Goal: Complete application form: Complete application form

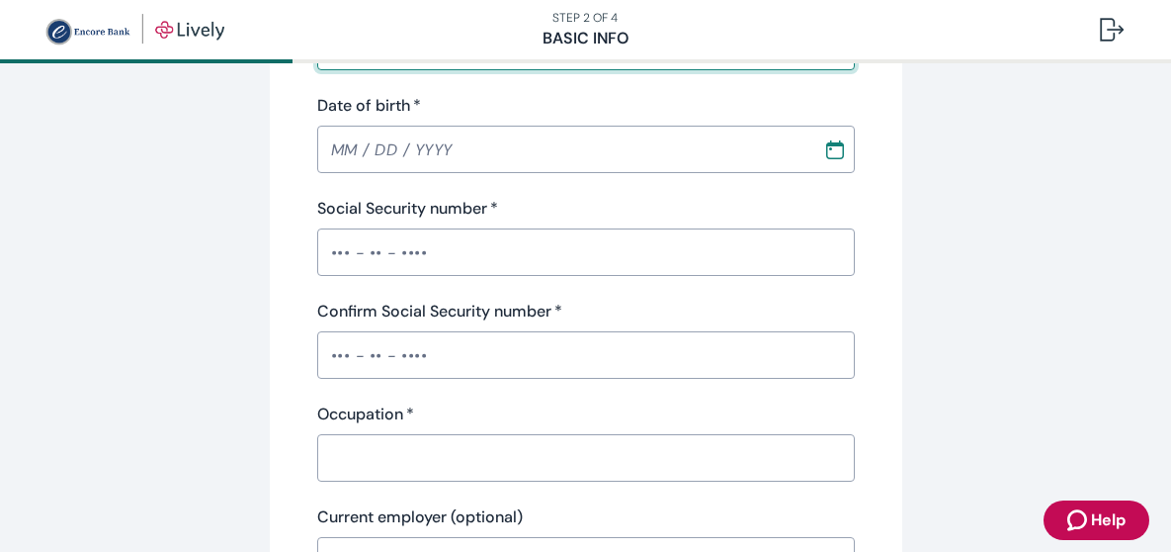
click at [401, 155] on input "Date of birth   *" at bounding box center [563, 149] width 492 height 40
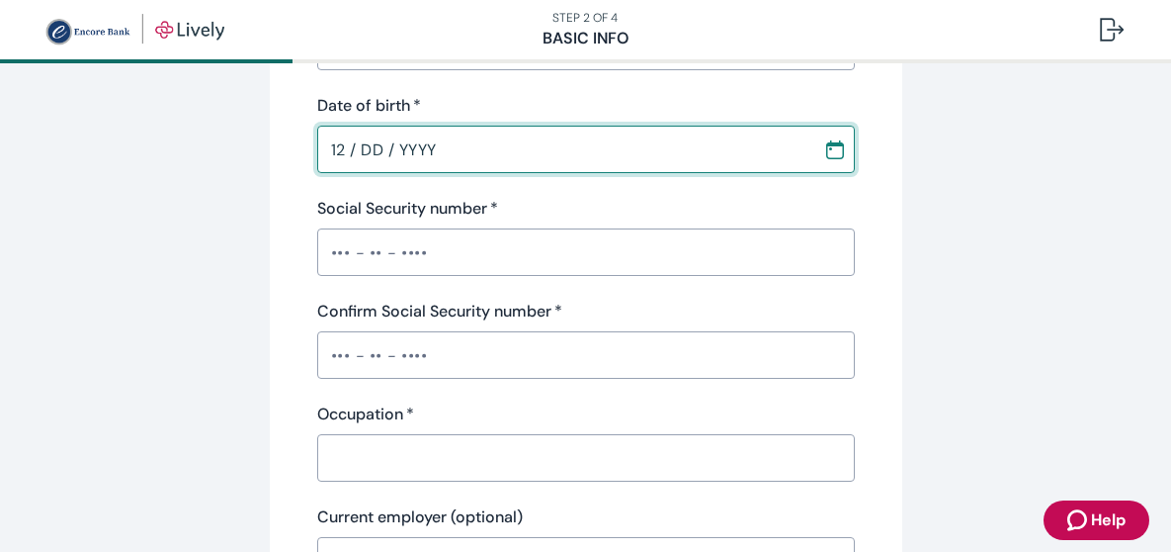
click at [833, 149] on icon "Calendar" at bounding box center [835, 149] width 20 height 20
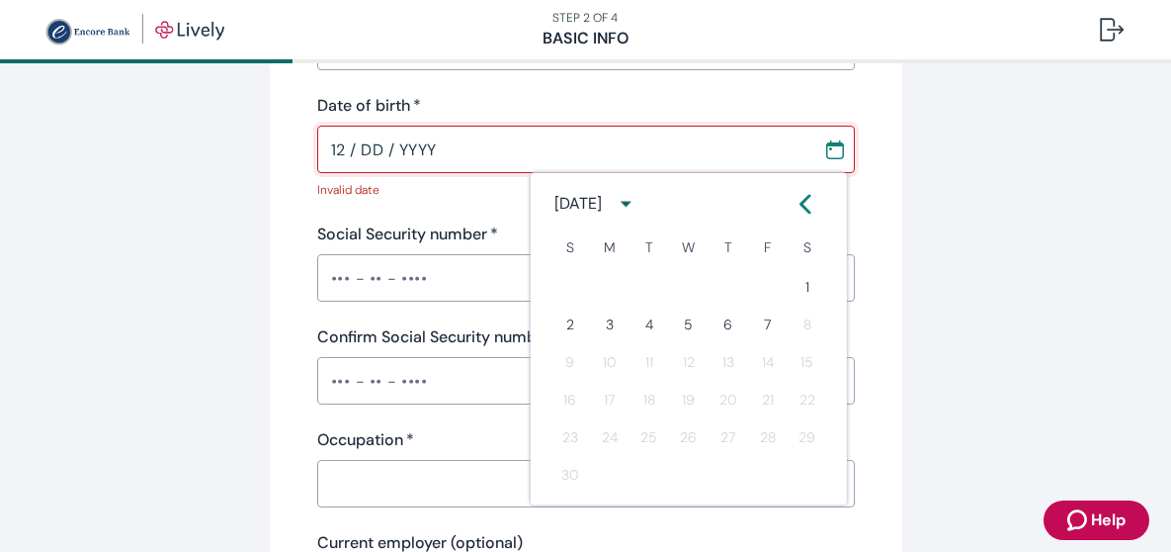
click at [640, 205] on icon "calendar view is open, switch to year view" at bounding box center [626, 204] width 27 height 27
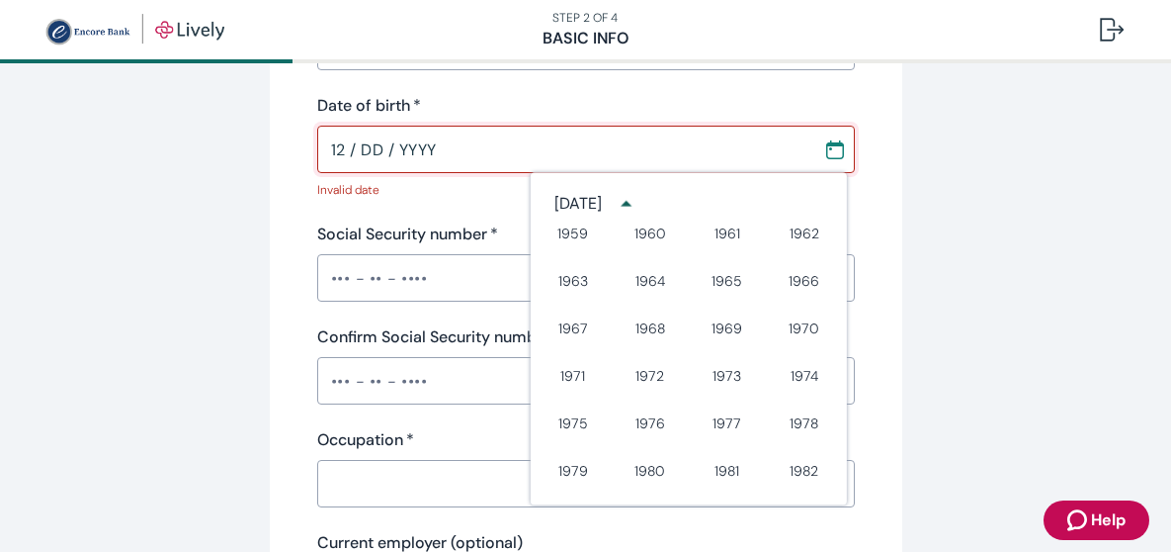
scroll to position [806, 0]
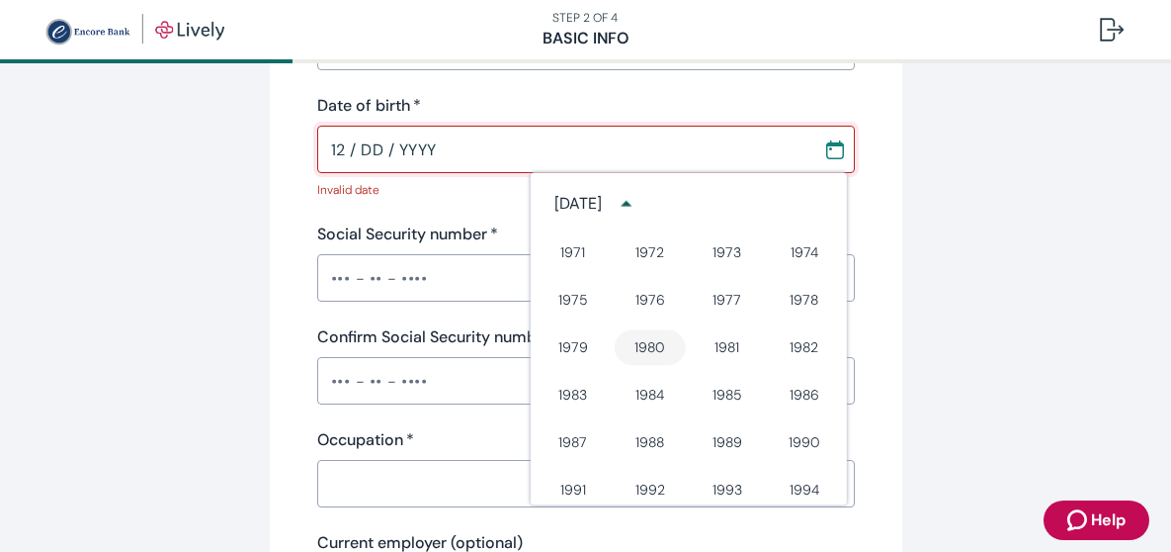
click at [648, 346] on button "1980" at bounding box center [650, 347] width 71 height 36
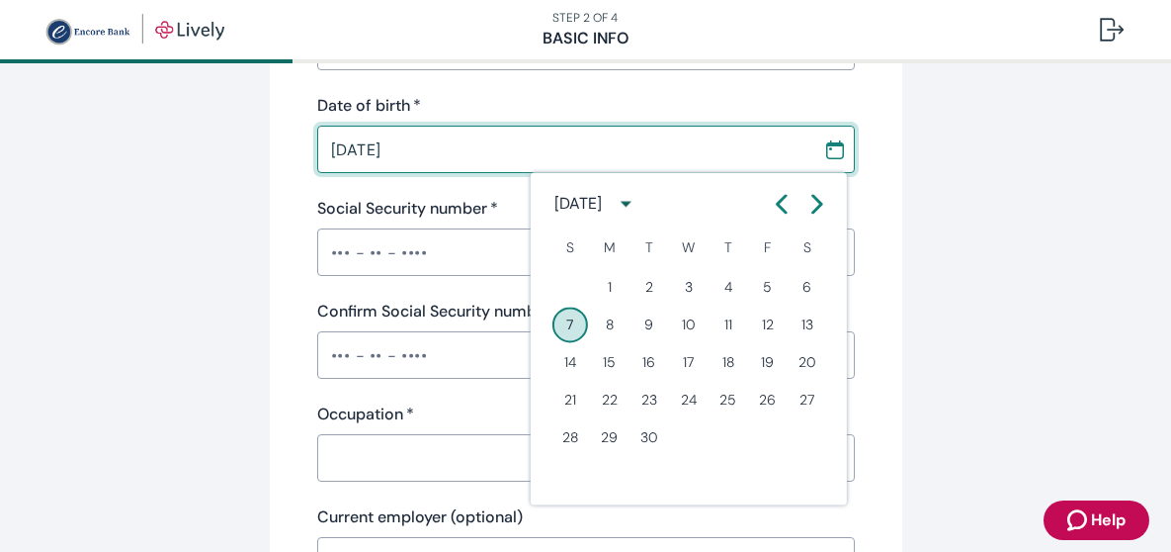
click at [778, 202] on icon "Calendar left arrow" at bounding box center [782, 204] width 9 height 17
click at [778, 203] on icon "Calendar left arrow" at bounding box center [782, 204] width 9 height 17
click at [778, 202] on icon "Calendar left arrow" at bounding box center [782, 204] width 9 height 17
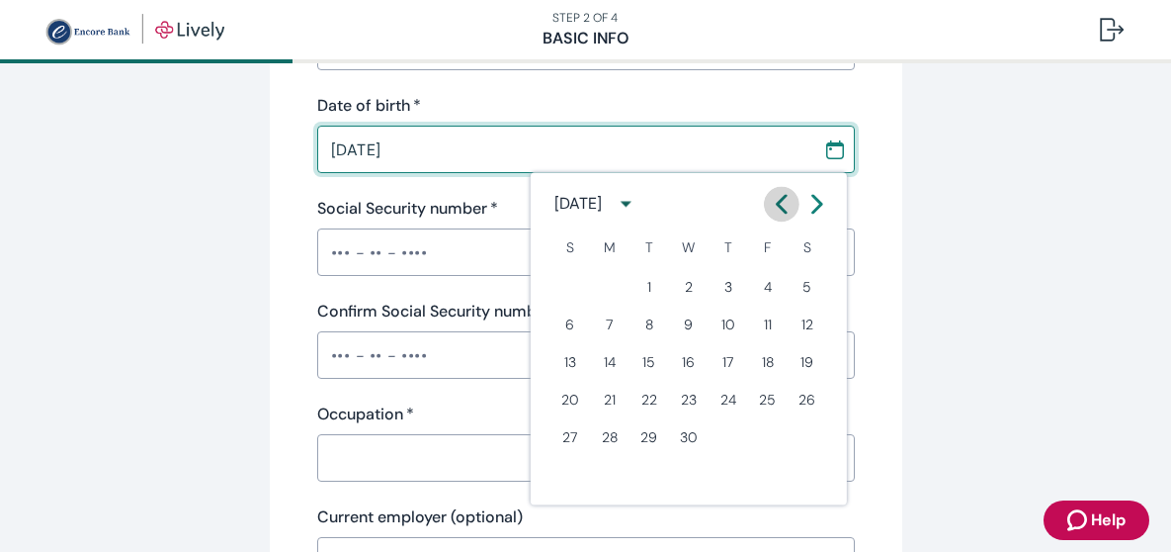
click at [778, 202] on icon "Calendar left arrow" at bounding box center [782, 204] width 9 height 17
click at [816, 205] on icon "Calendar right arrow" at bounding box center [818, 204] width 20 height 20
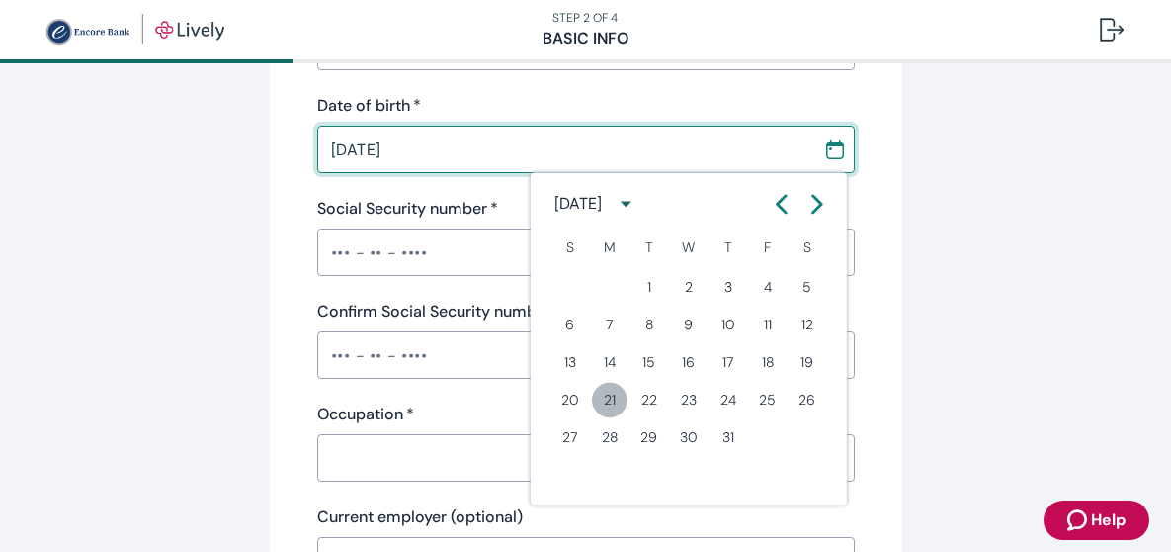
click at [613, 391] on button "21" at bounding box center [610, 400] width 36 height 36
type input "[DATE]"
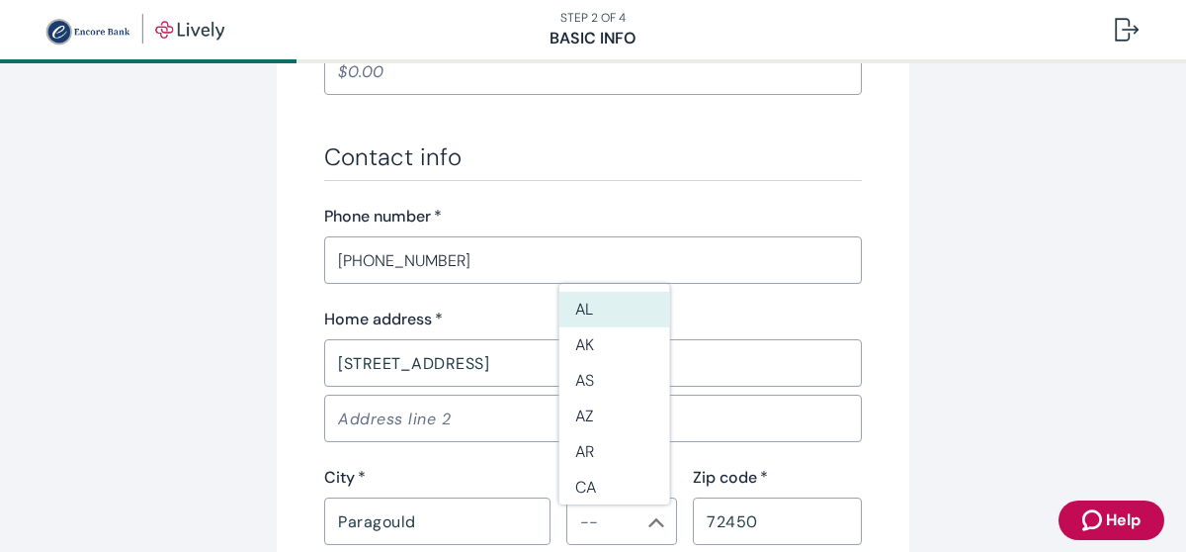
scroll to position [1087, 0]
click at [426, 256] on input "[PHONE_NUMBER]" at bounding box center [593, 259] width 538 height 40
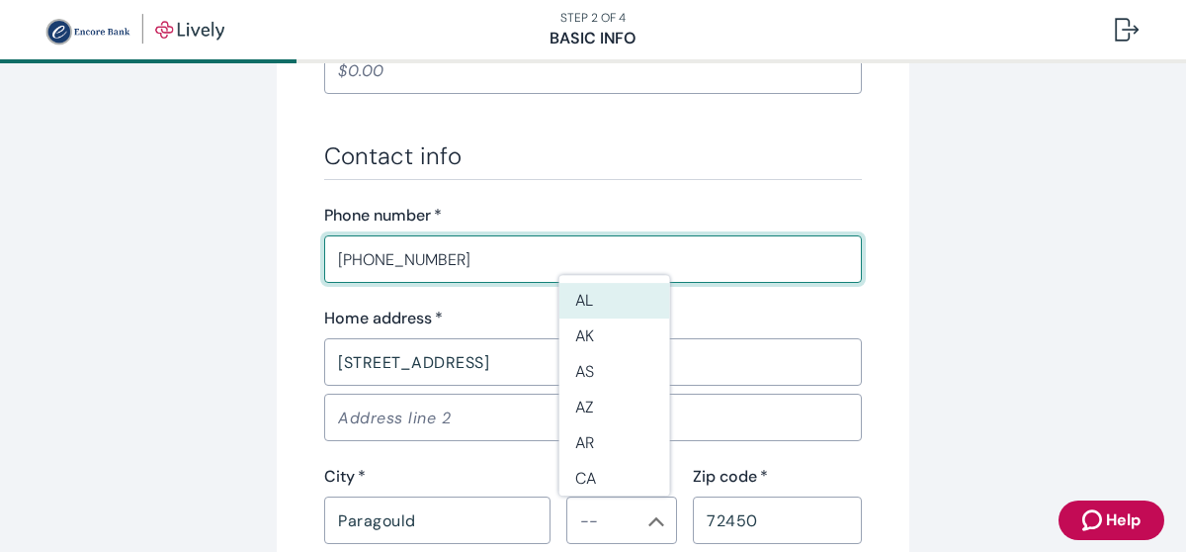
type input "(870) 573-439"
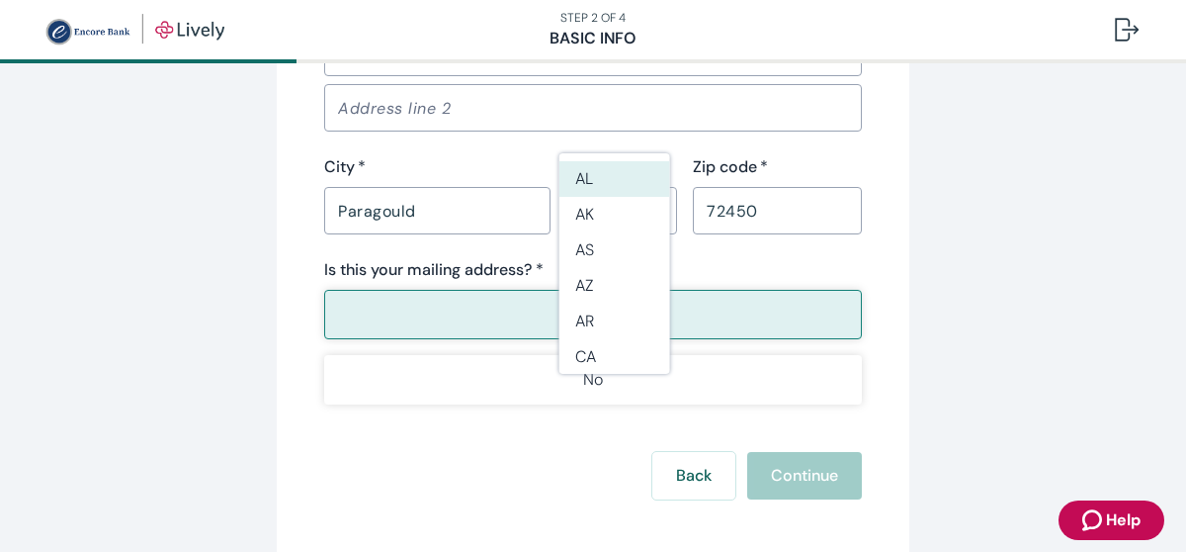
scroll to position [1195, 0]
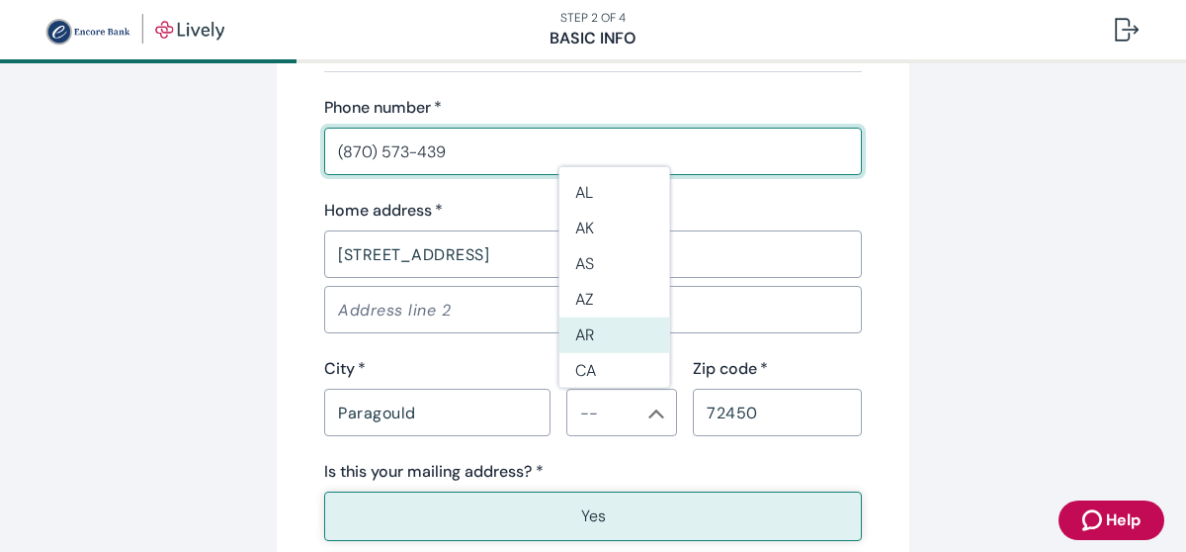
click at [653, 324] on li "AR" at bounding box center [614, 335] width 111 height 36
type input "AR"
click at [466, 149] on input "(870) 573-439" at bounding box center [593, 151] width 538 height 40
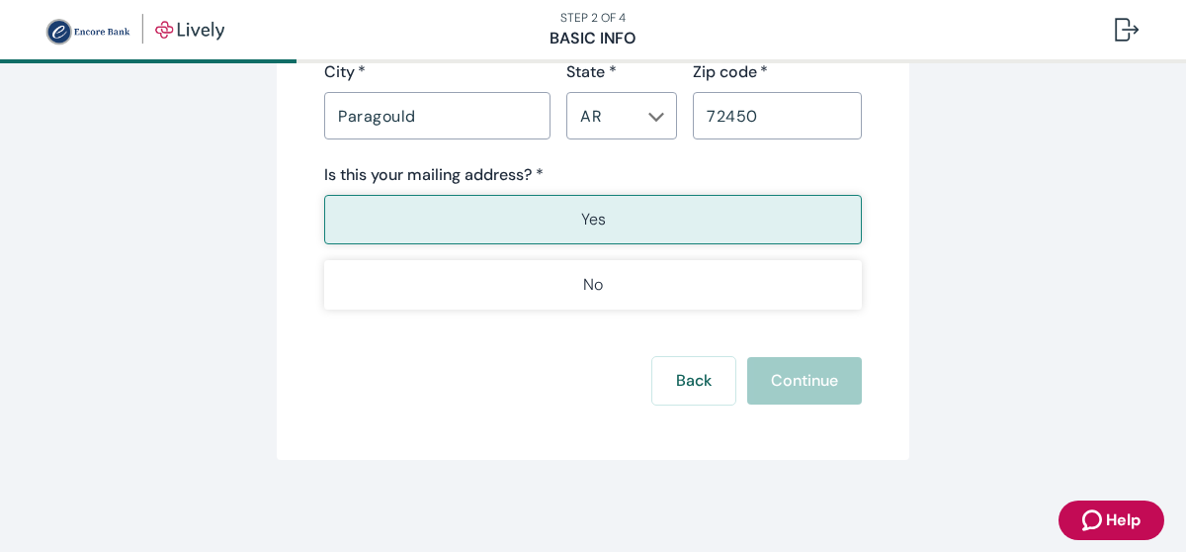
scroll to position [1064, 0]
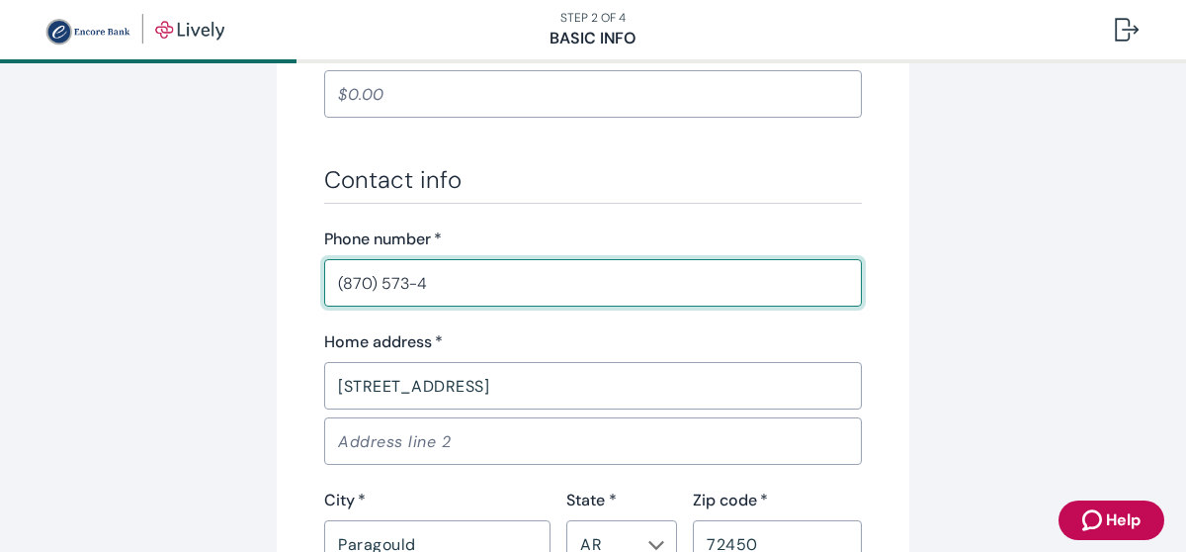
click at [456, 281] on input "(870) 573-4" at bounding box center [593, 283] width 538 height 40
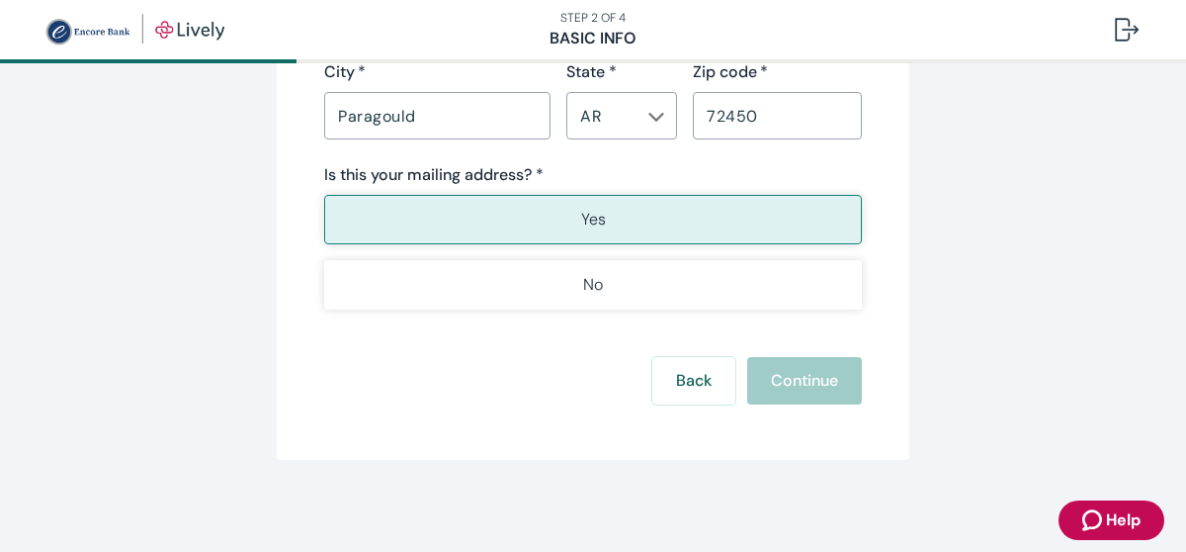
click at [593, 218] on p "Yes" at bounding box center [593, 220] width 25 height 24
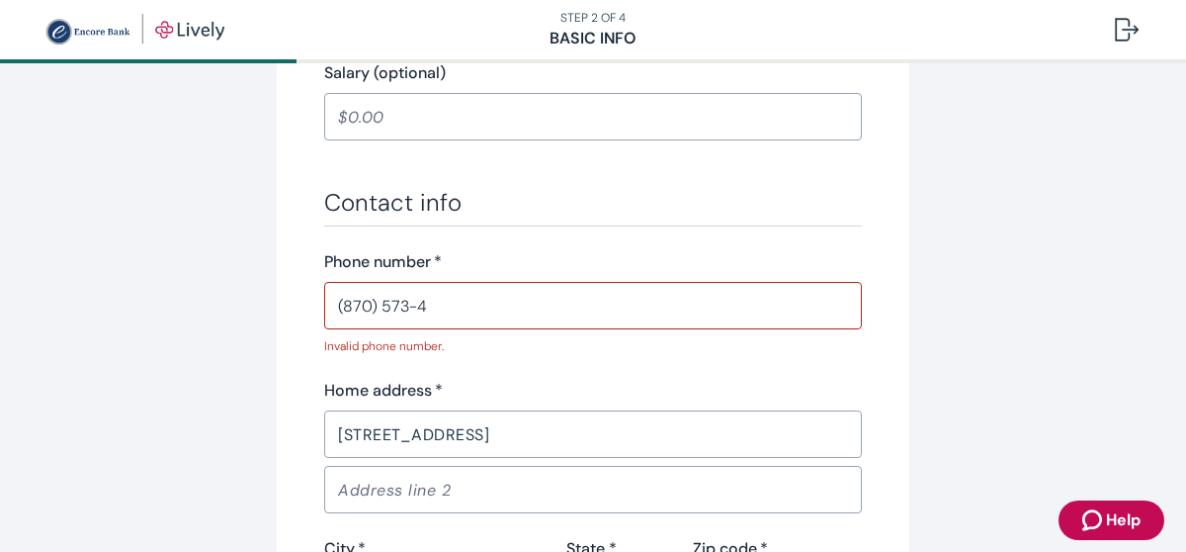
scroll to position [1122, 0]
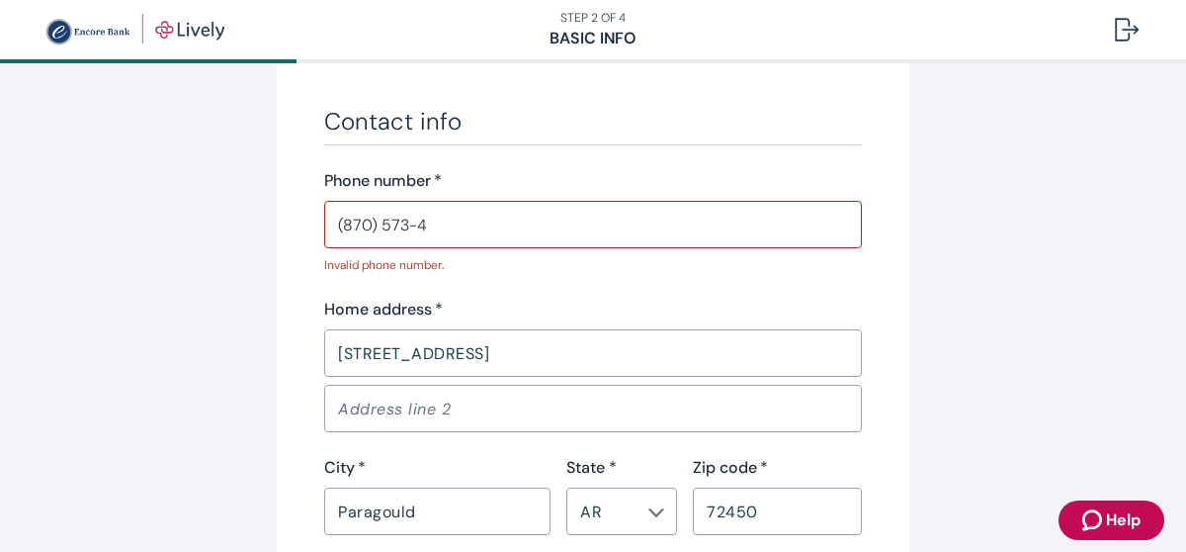
click at [439, 224] on input "(870) 573-4" at bounding box center [593, 225] width 538 height 40
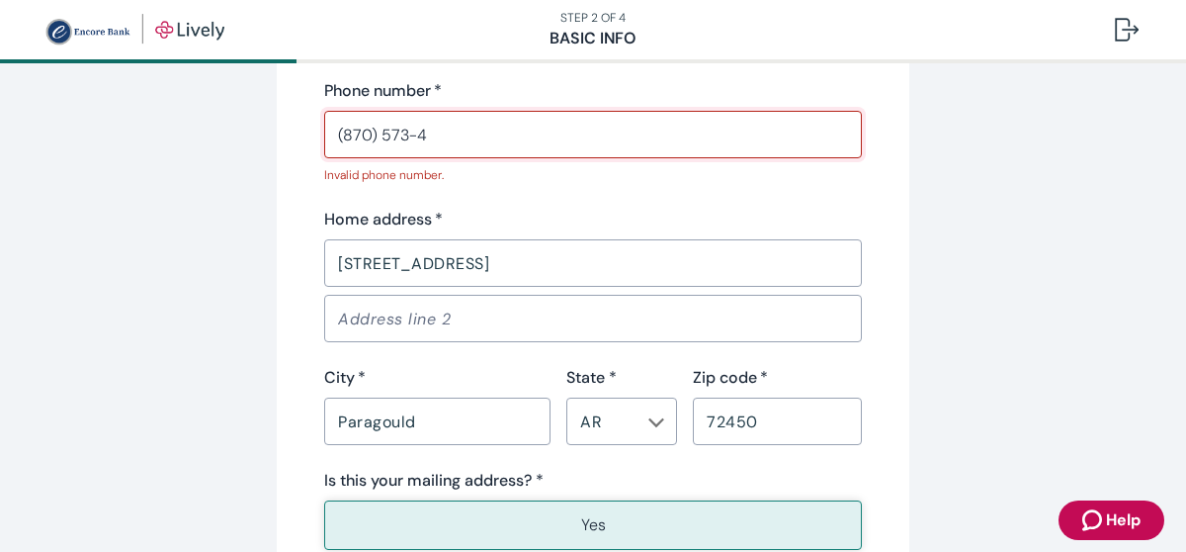
scroll to position [924, 0]
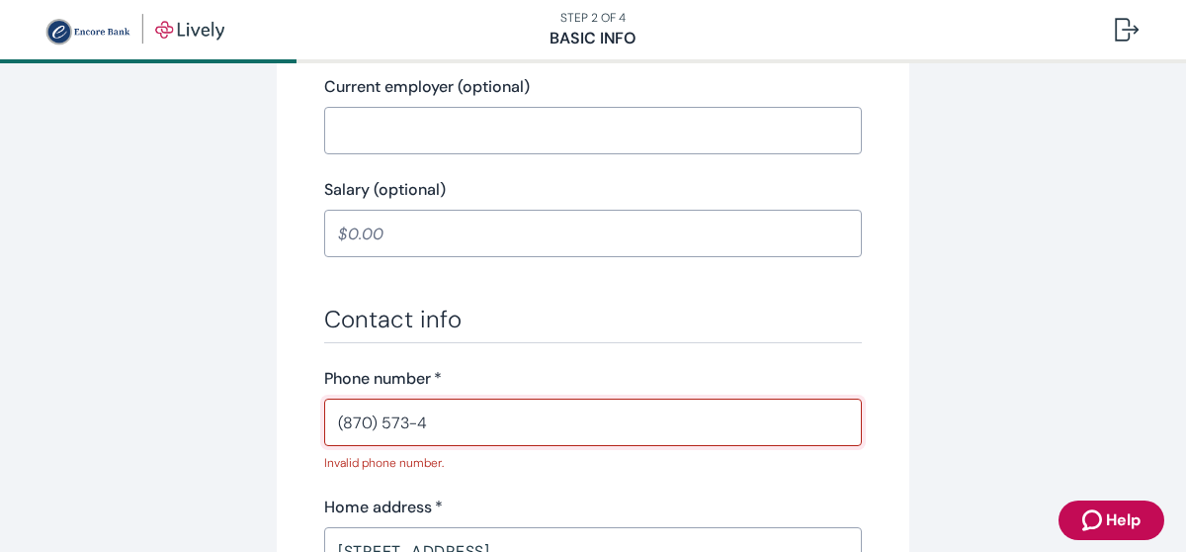
click at [438, 416] on input "(870) 573-4" at bounding box center [593, 422] width 538 height 40
type input "8"
click at [643, 300] on div "Personal info First name   * [PERSON_NAME] ​ Middle name (optional) ​ Last name…" at bounding box center [593, 97] width 538 height 1609
click at [487, 411] on input "Phone number   *" at bounding box center [593, 422] width 538 height 40
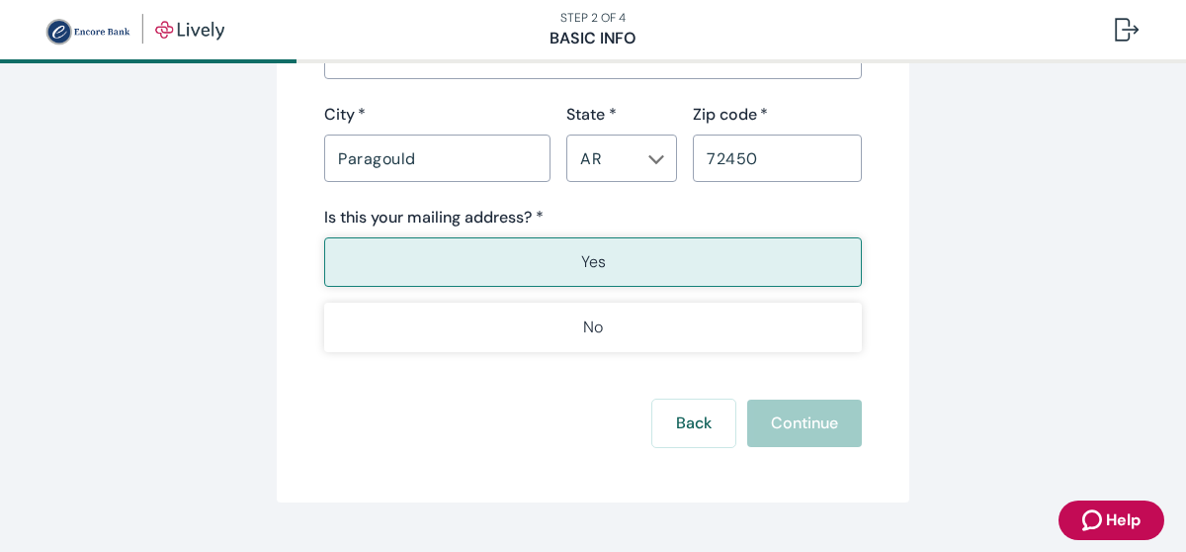
scroll to position [1492, 0]
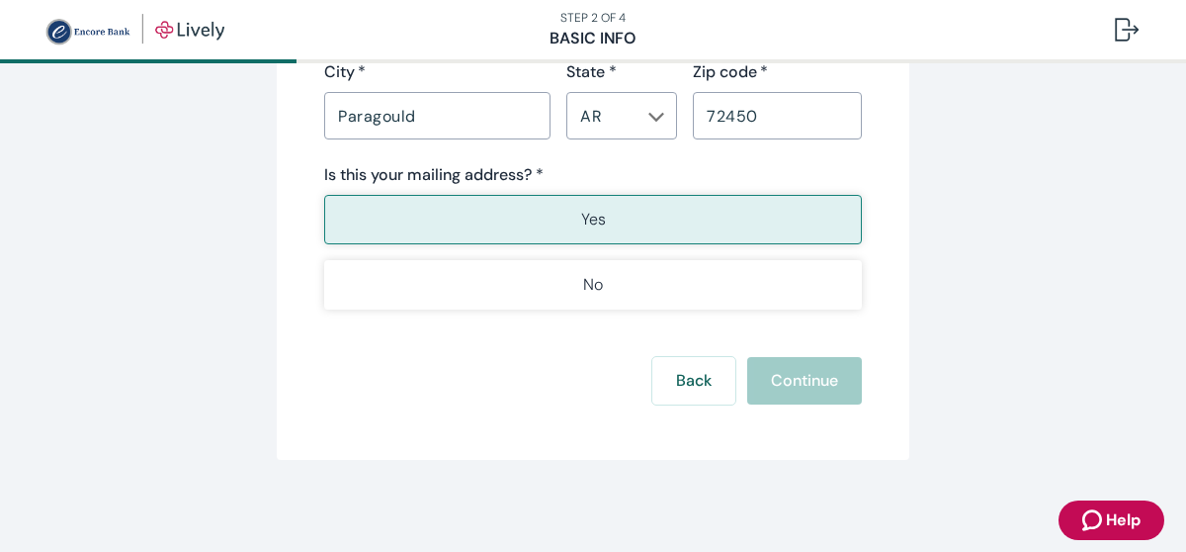
type input "[PHONE_NUMBER]"
click at [776, 377] on div "Back Continue" at bounding box center [593, 380] width 538 height 47
click at [810, 375] on div "Back Continue" at bounding box center [593, 380] width 538 height 47
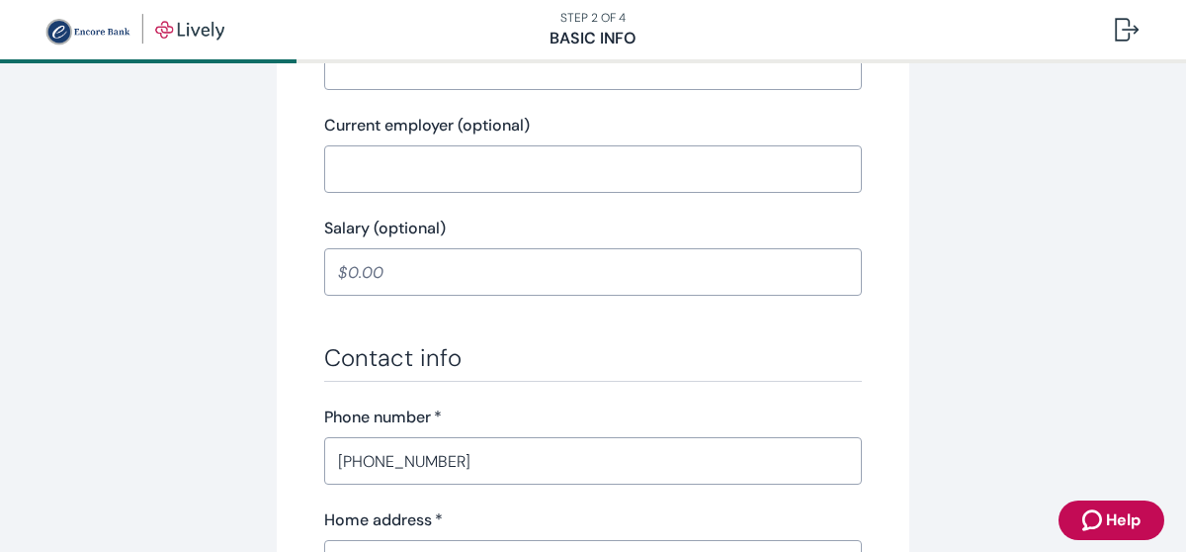
scroll to position [890, 0]
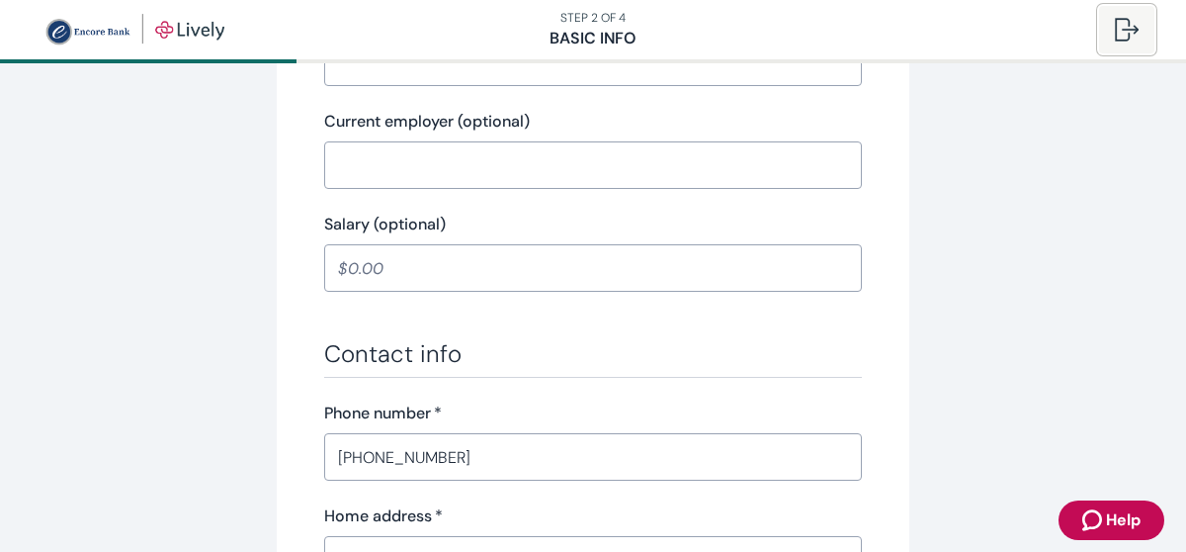
click at [1118, 25] on div at bounding box center [1127, 30] width 24 height 24
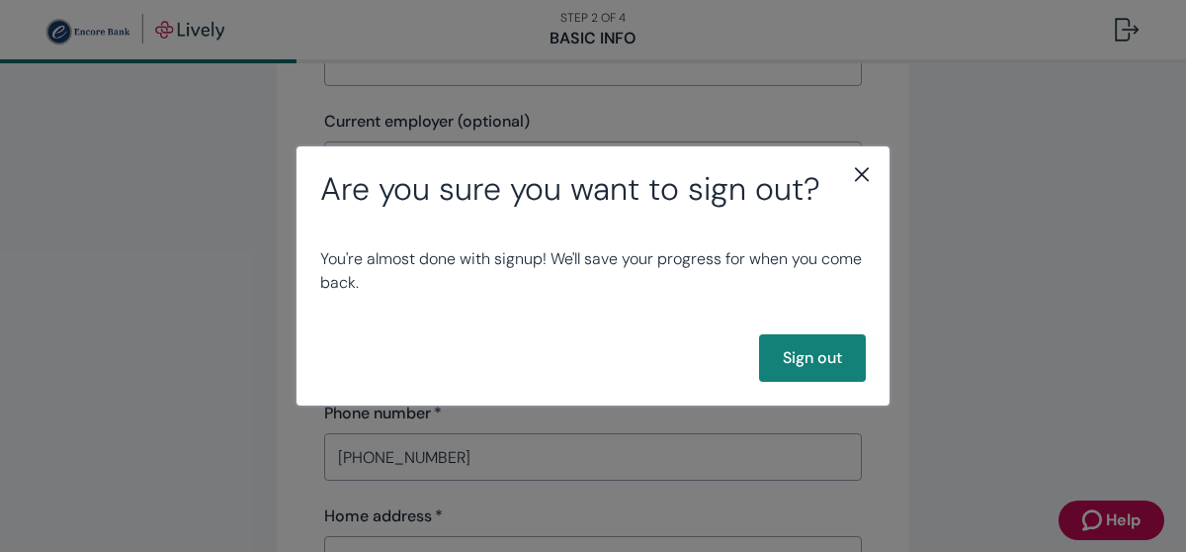
click at [865, 171] on icon "close" at bounding box center [862, 174] width 14 height 14
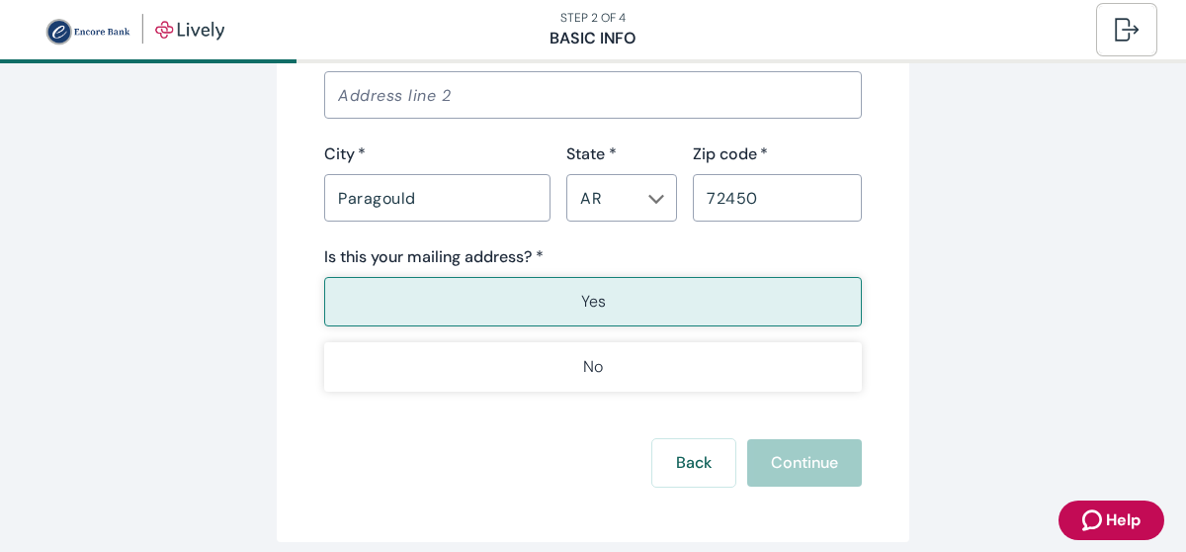
scroll to position [1492, 0]
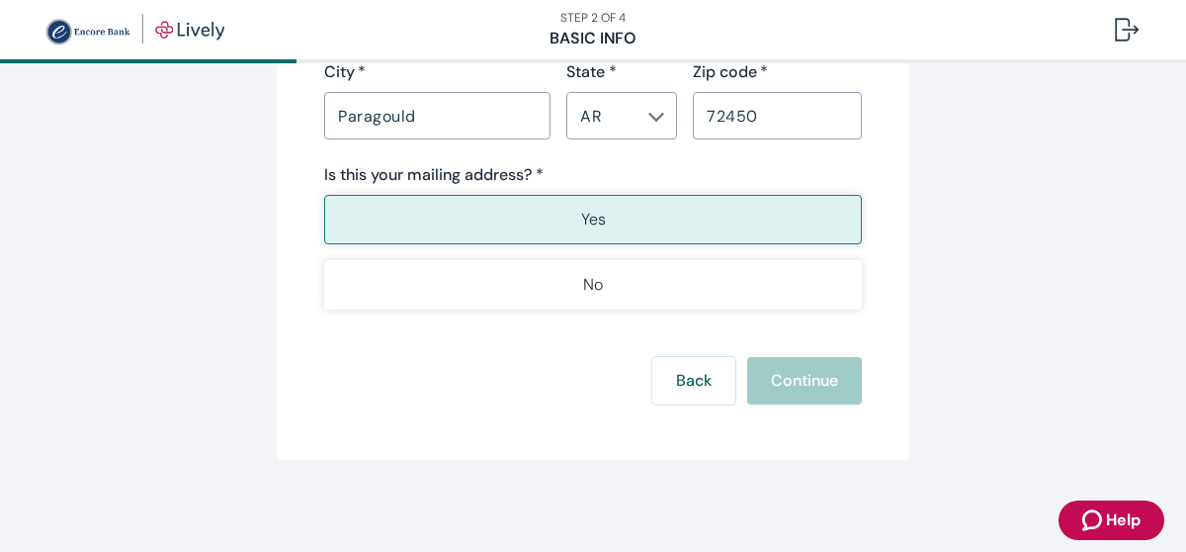
click at [653, 220] on button "Yes" at bounding box center [593, 219] width 538 height 49
click at [776, 367] on div "Back Continue" at bounding box center [593, 380] width 538 height 47
click at [720, 379] on button "Back" at bounding box center [693, 380] width 83 height 47
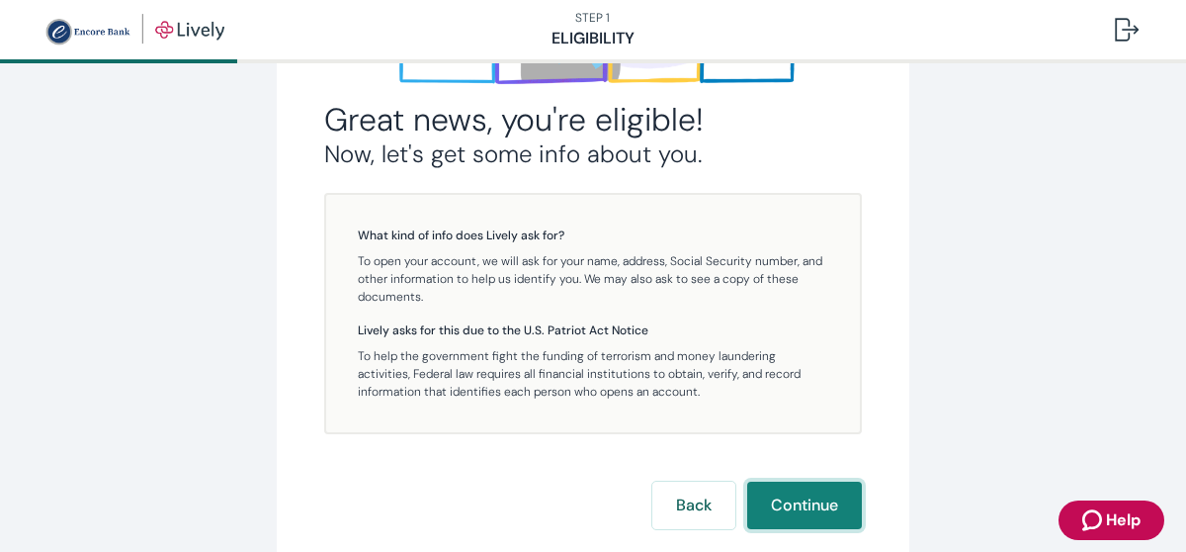
scroll to position [405, 0]
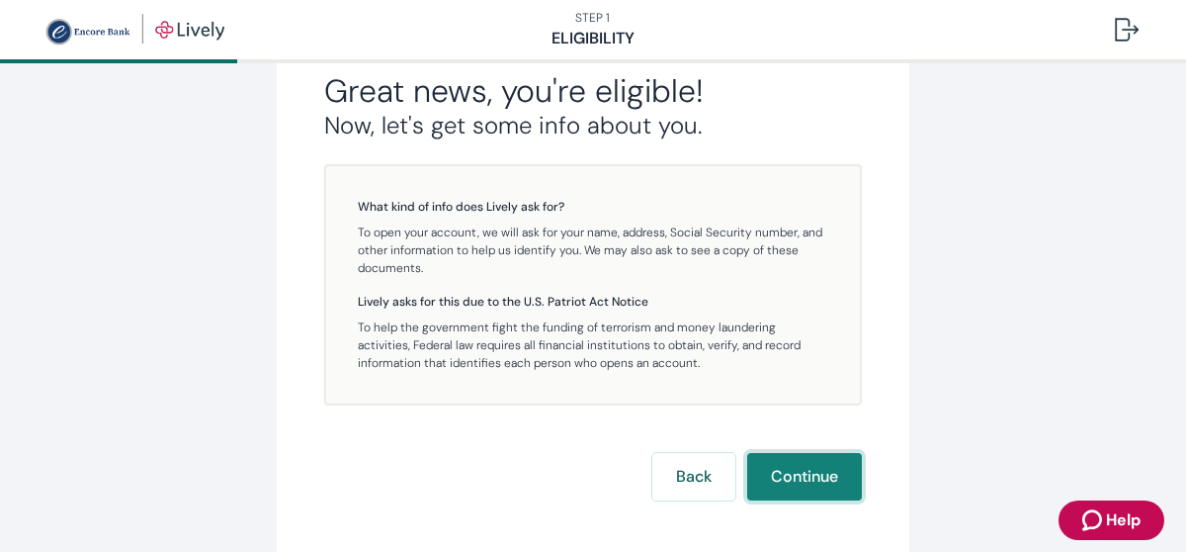
click at [772, 469] on button "Continue" at bounding box center [804, 476] width 115 height 47
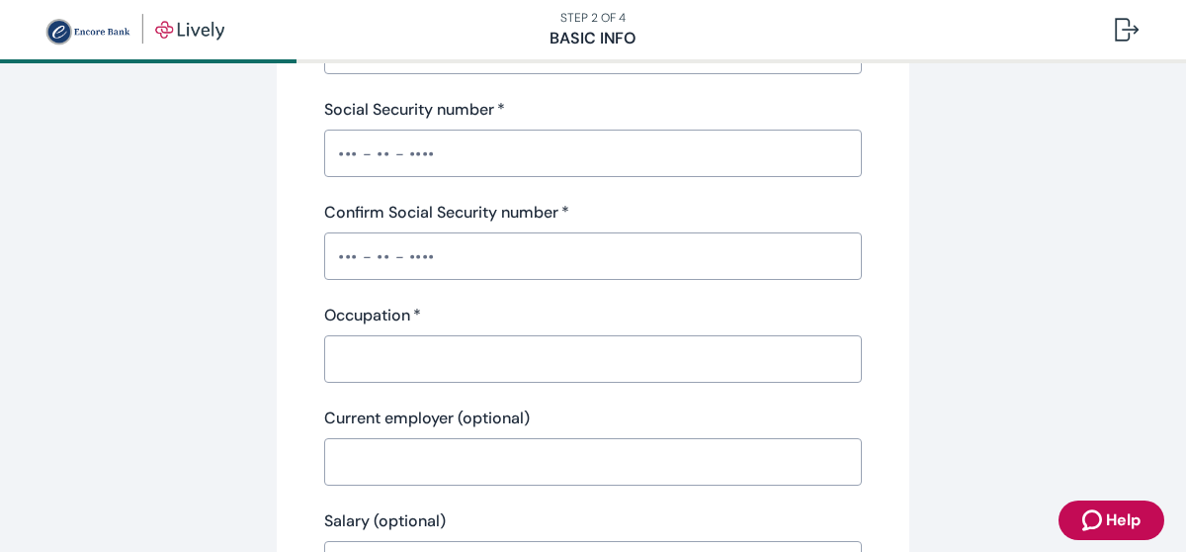
scroll to position [99, 0]
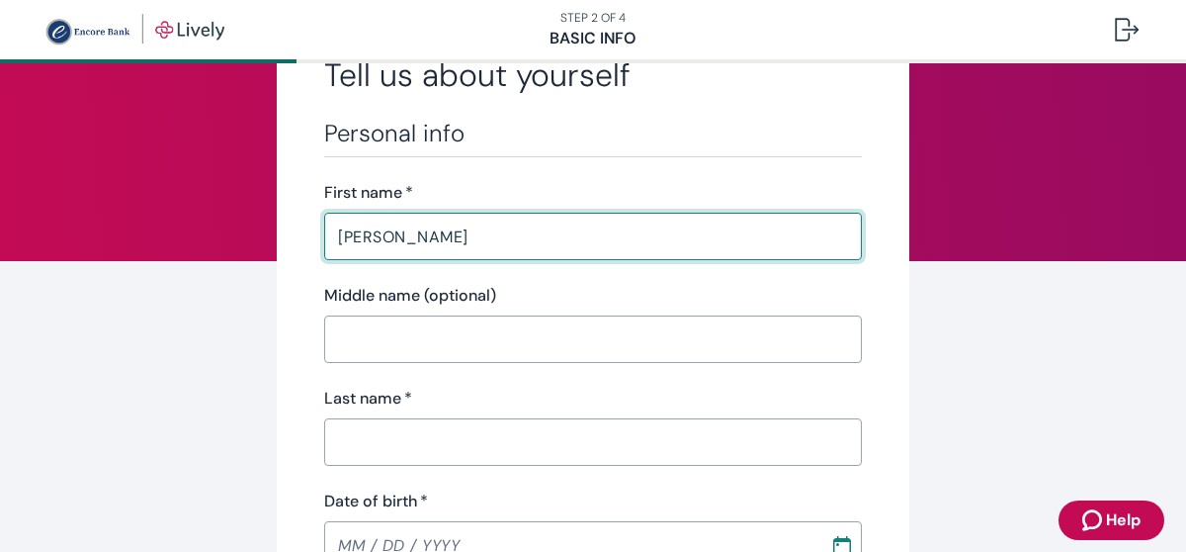
type input "[PERSON_NAME]"
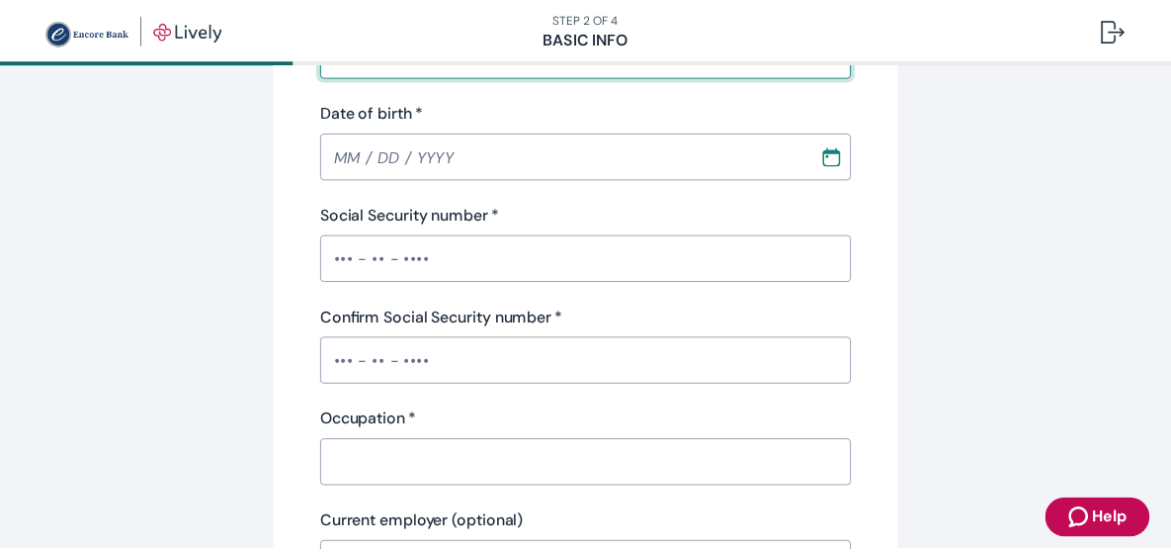
scroll to position [395, 0]
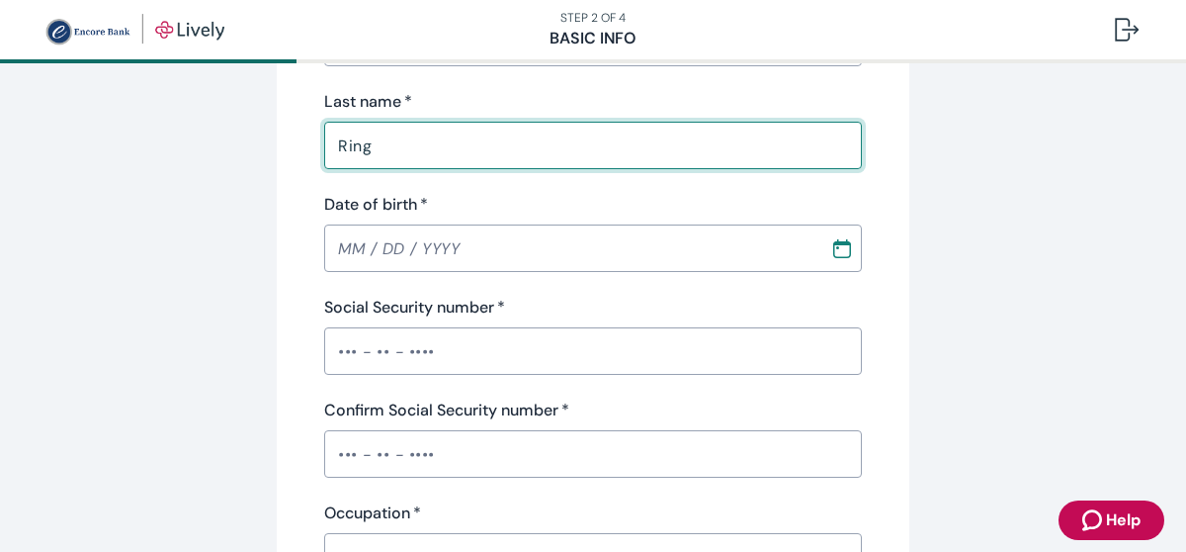
type input "Ring"
click at [838, 249] on icon "Calendar" at bounding box center [842, 248] width 20 height 20
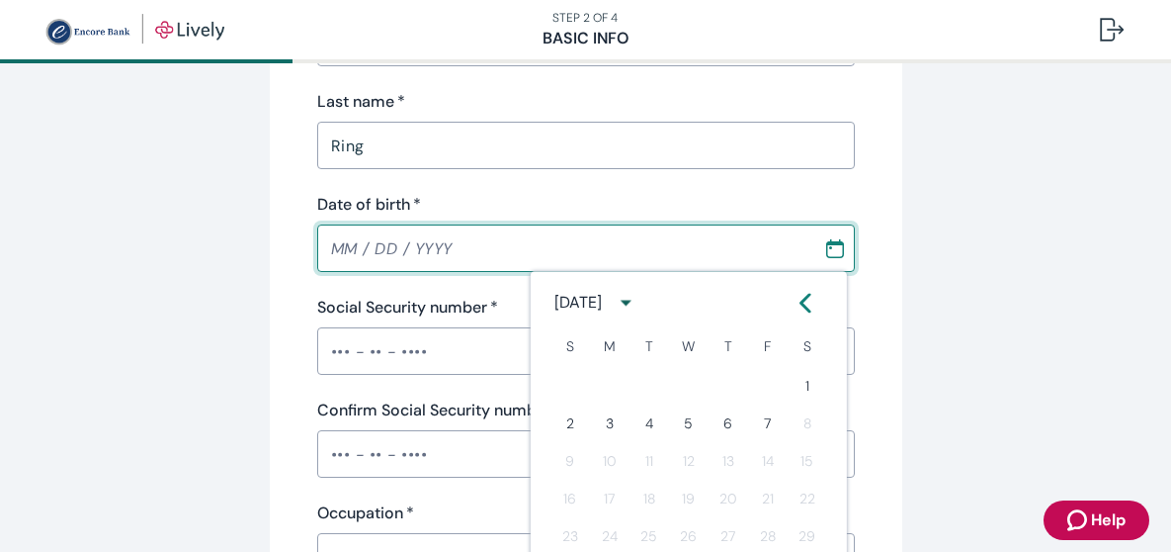
click at [808, 300] on icon "Calendar left arrow" at bounding box center [806, 303] width 20 height 20
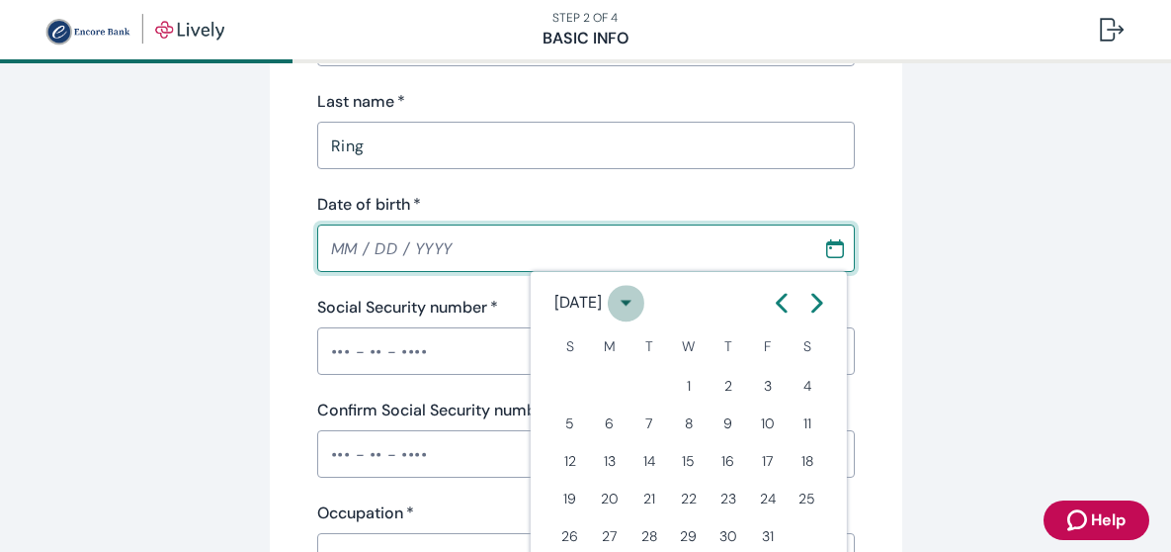
click at [640, 306] on icon "calendar view is open, switch to year view" at bounding box center [626, 303] width 27 height 27
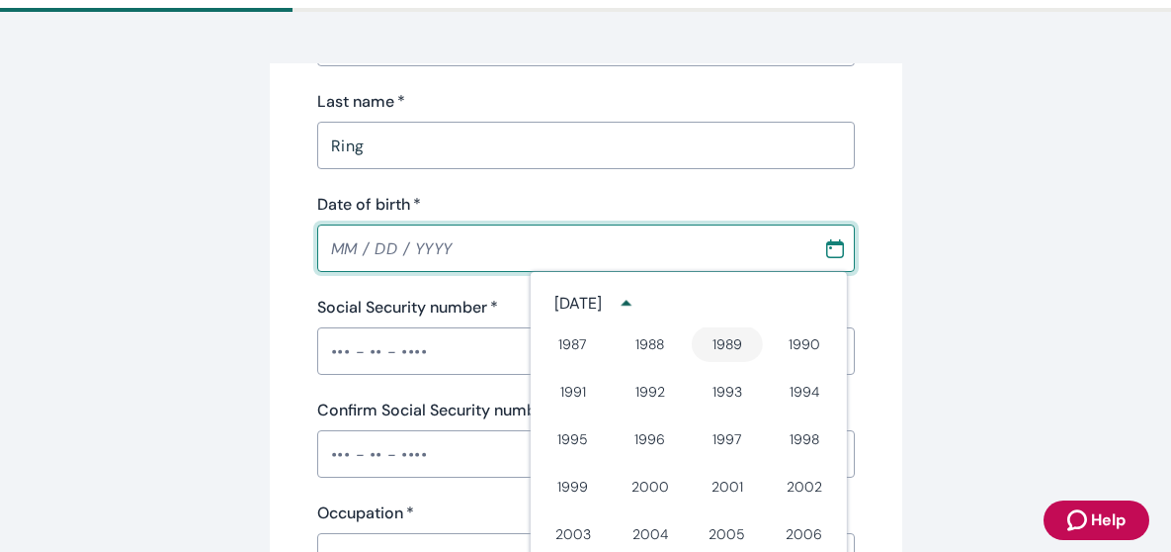
scroll to position [904, 0]
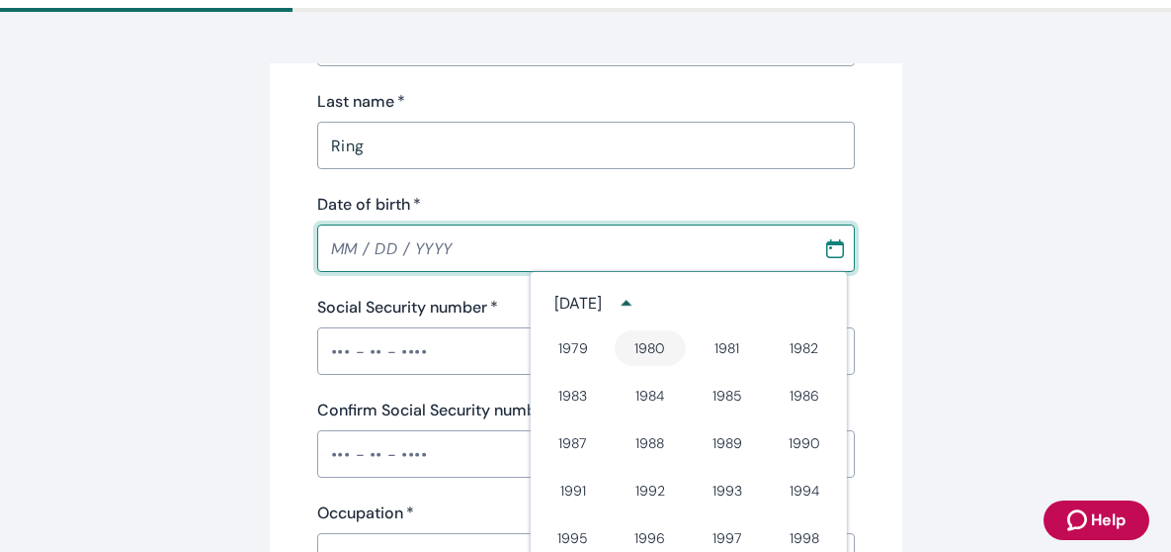
click at [665, 347] on button "1980" at bounding box center [650, 348] width 71 height 36
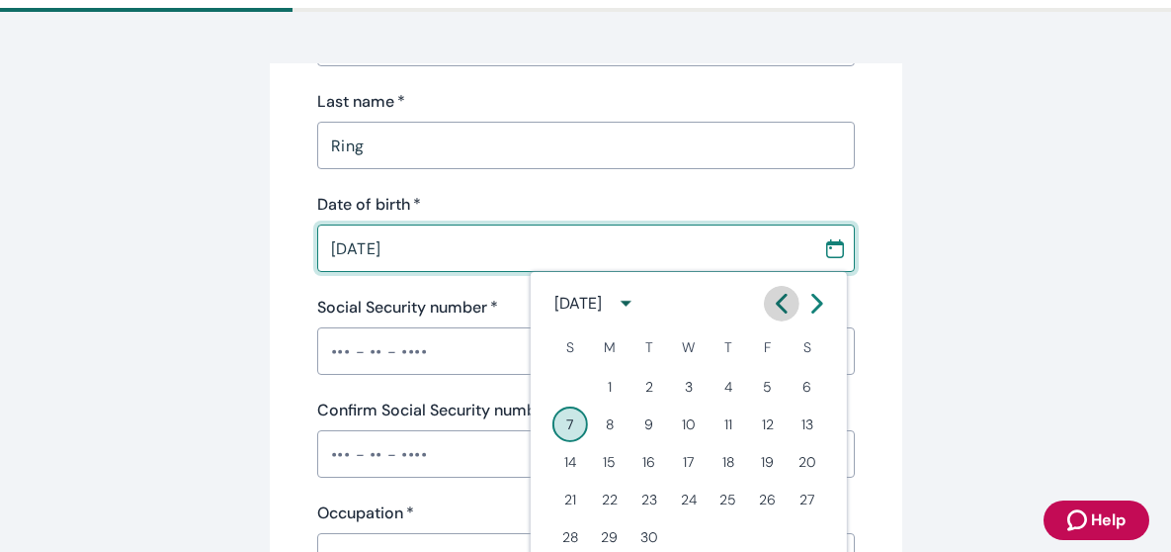
click at [776, 300] on icon "Calendar left arrow" at bounding box center [782, 304] width 20 height 20
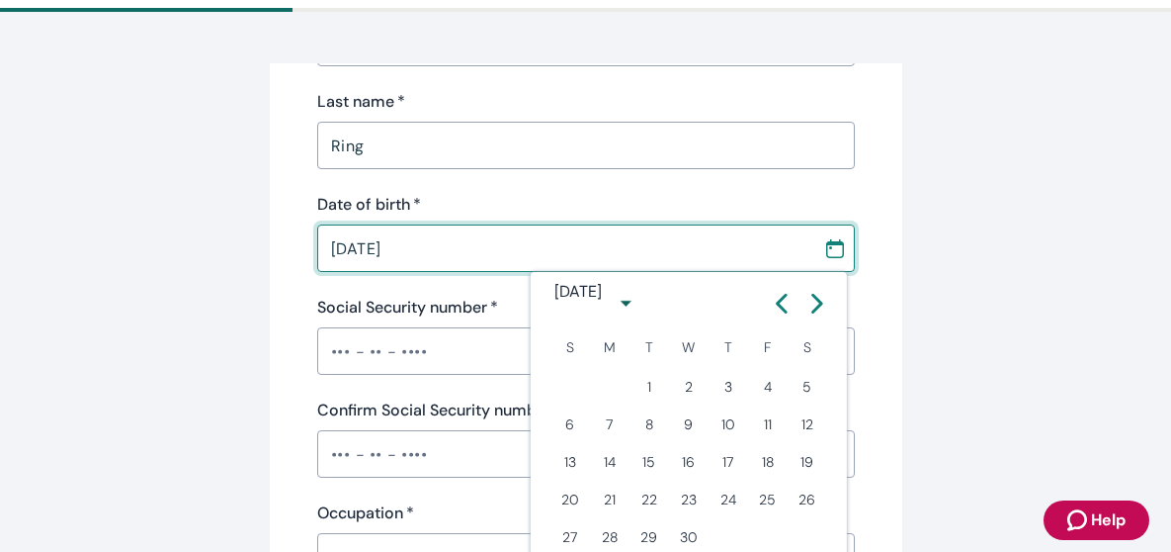
click at [776, 300] on icon "Calendar left arrow" at bounding box center [782, 304] width 20 height 20
click at [776, 301] on icon "Calendar left arrow" at bounding box center [782, 304] width 20 height 20
click at [812, 302] on icon "Calendar right arrow" at bounding box center [818, 304] width 20 height 20
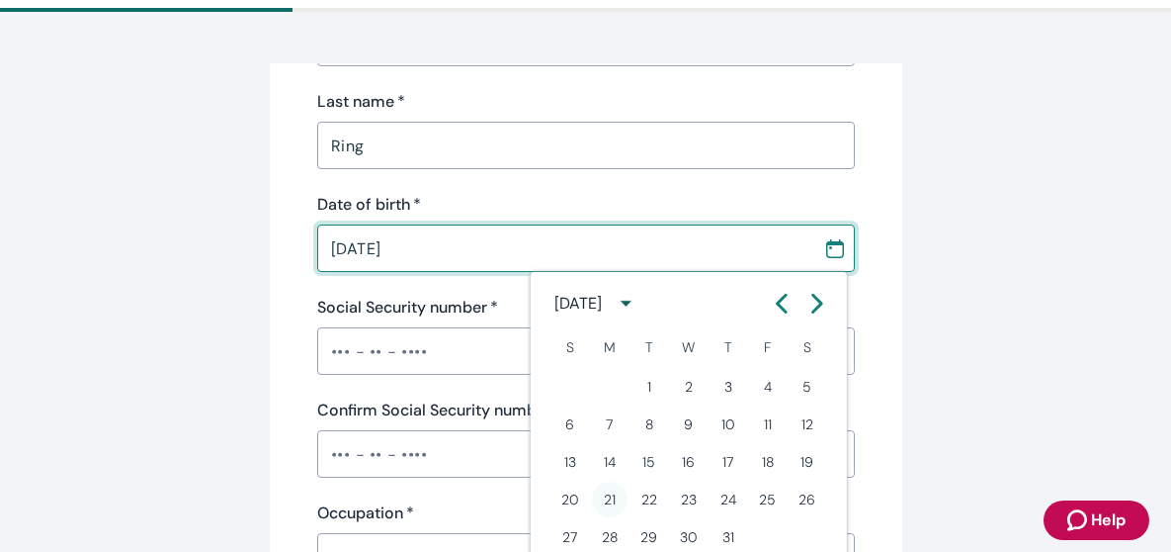
click at [613, 501] on button "21" at bounding box center [610, 499] width 36 height 36
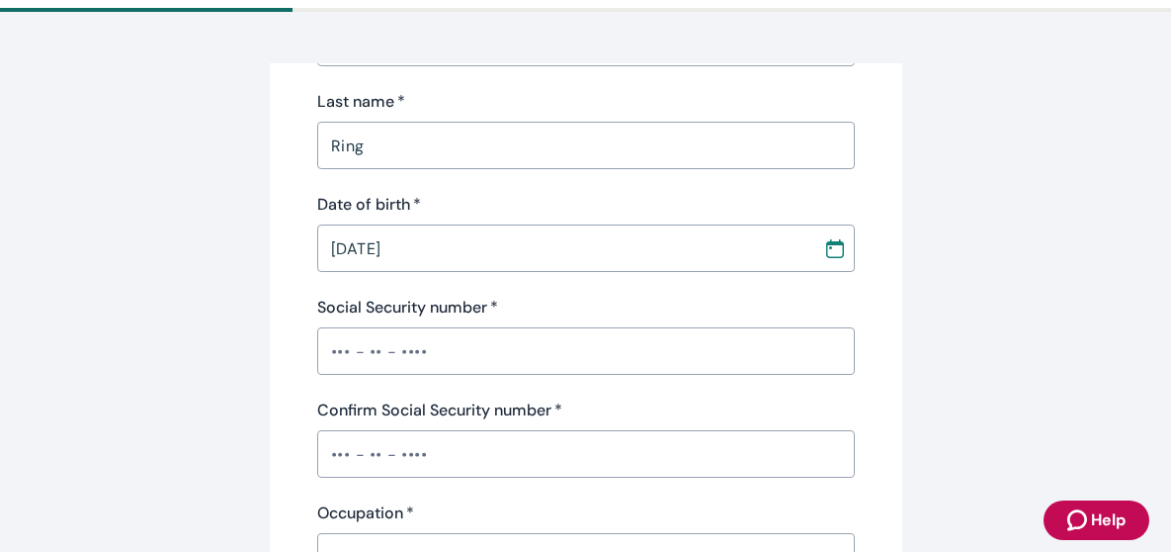
type input "[DATE]"
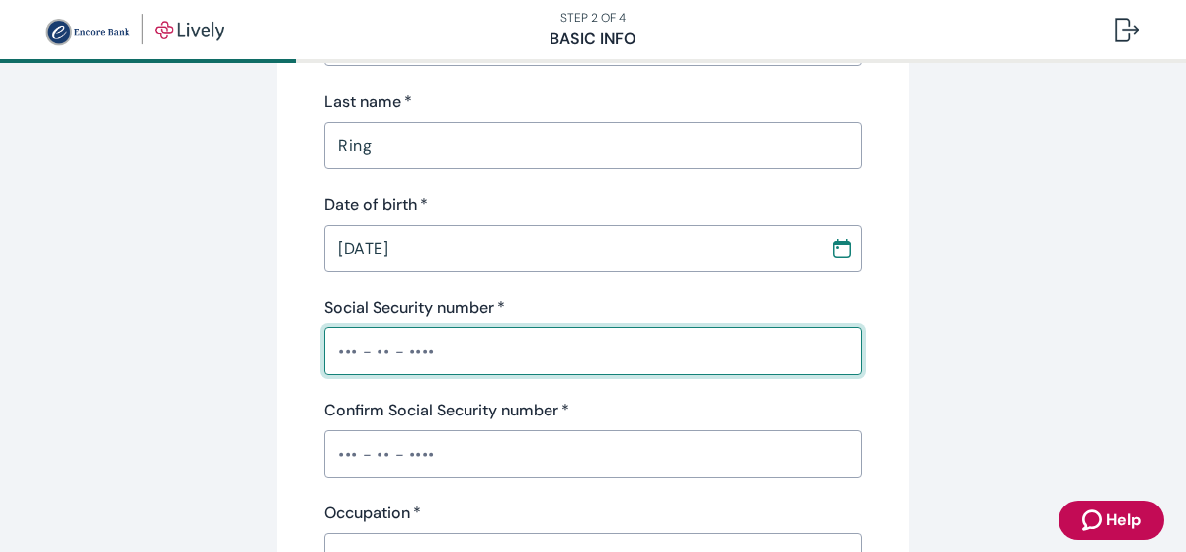
click at [463, 363] on input "Social Security number   *" at bounding box center [593, 351] width 538 height 40
type input "•••-••-6364"
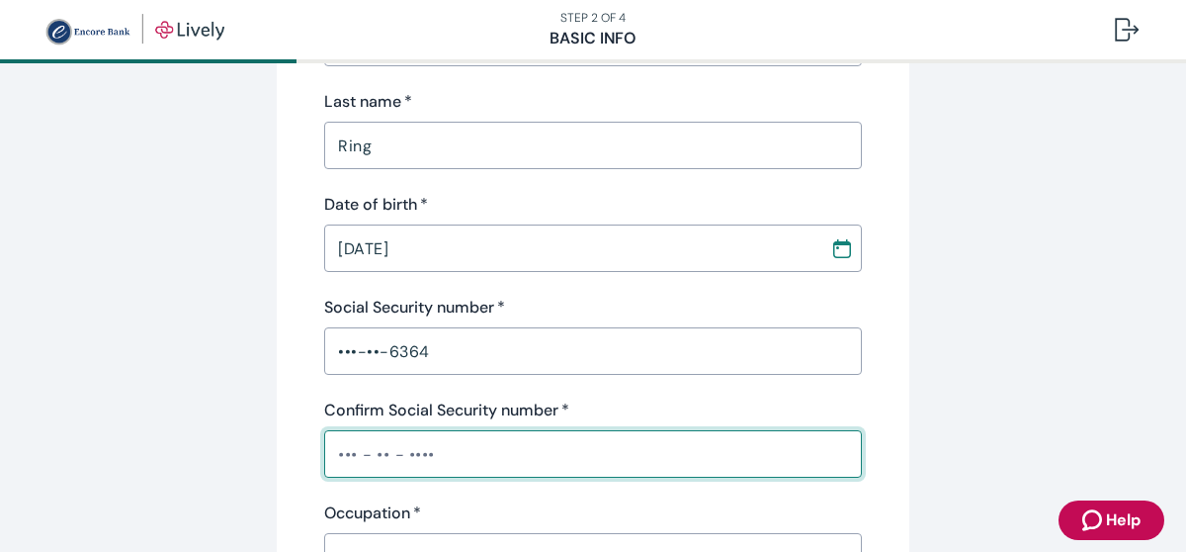
click at [441, 456] on input "Confirm Social Security number   *" at bounding box center [593, 454] width 538 height 40
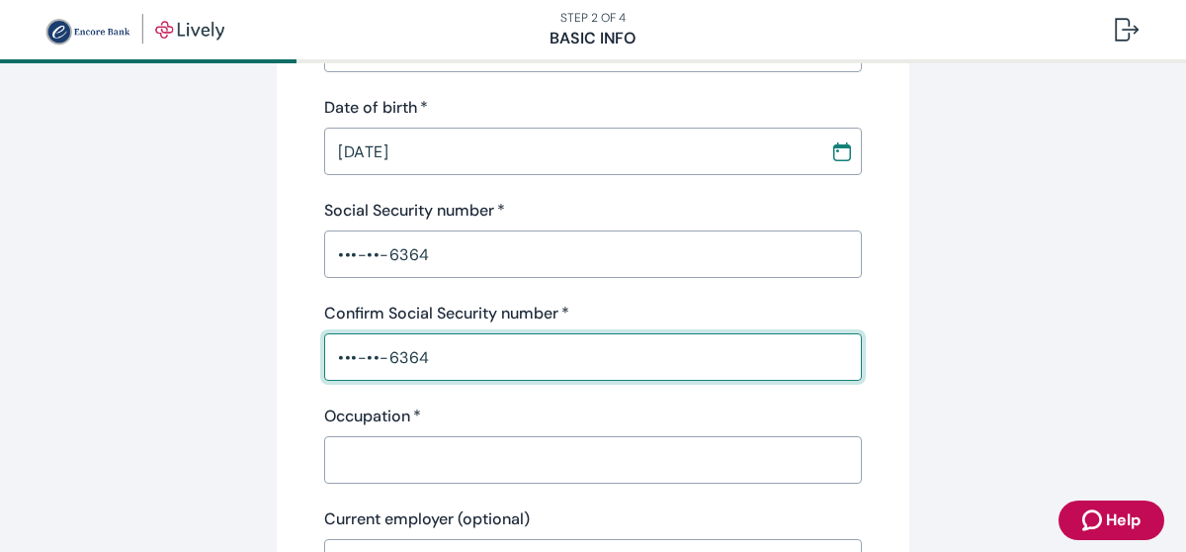
scroll to position [593, 0]
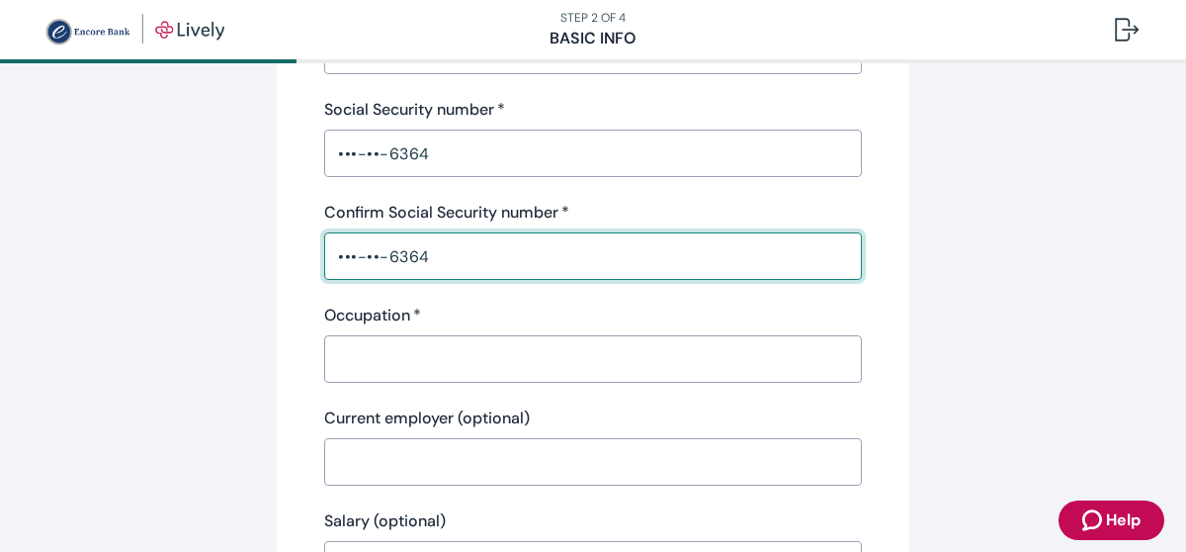
type input "•••-••-6364"
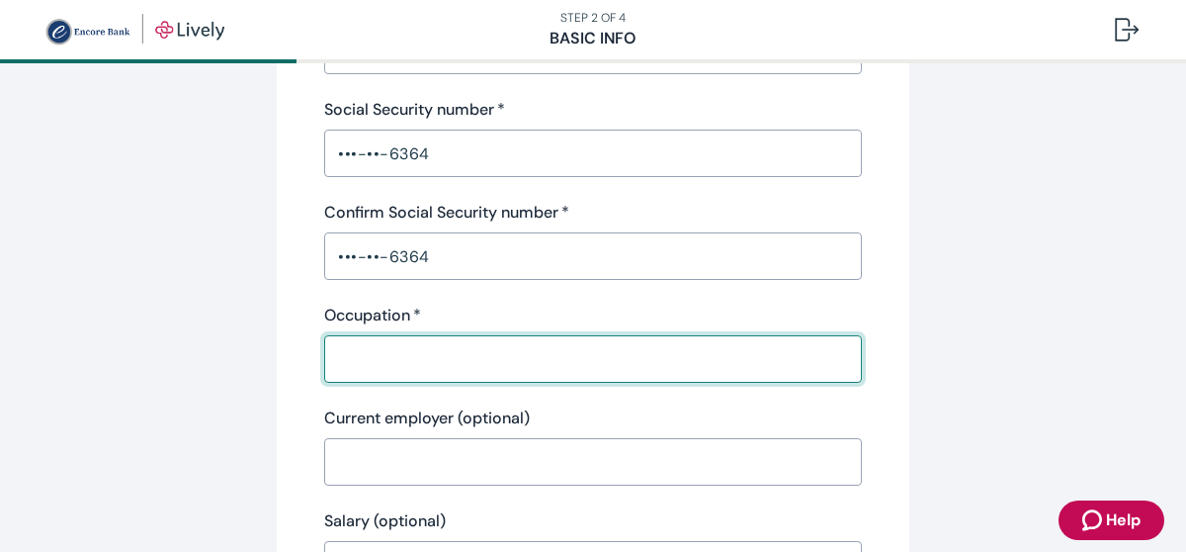
click at [425, 360] on input "Occupation   *" at bounding box center [593, 359] width 538 height 40
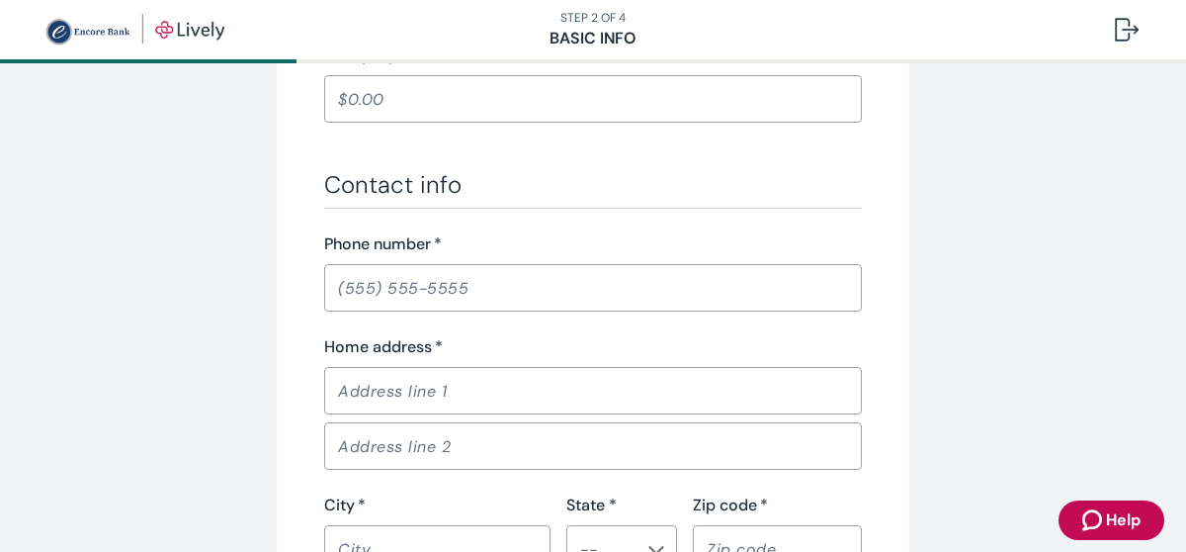
scroll to position [1087, 0]
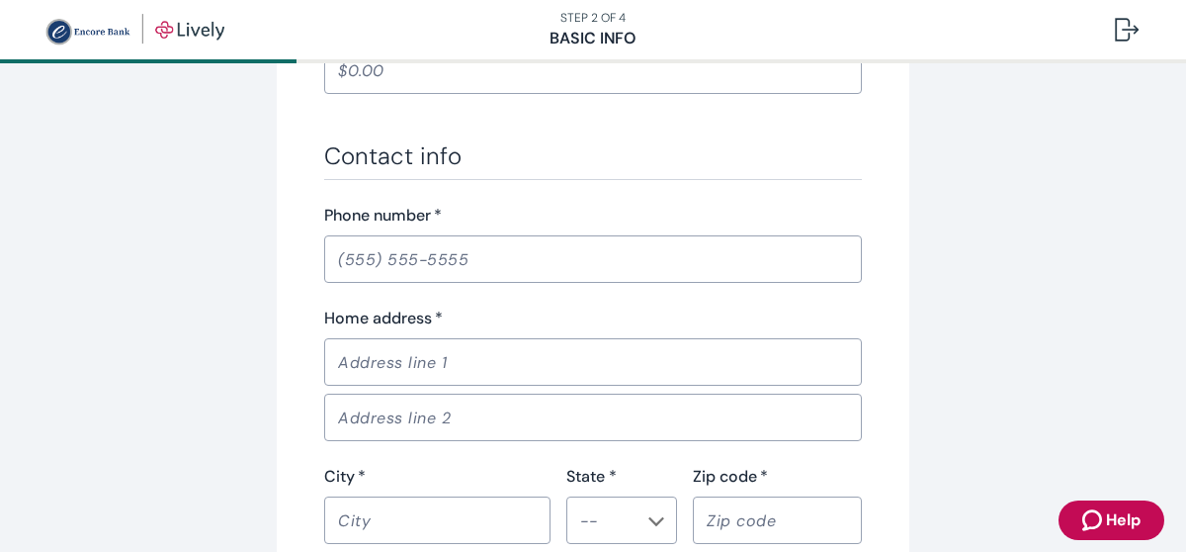
type input "City of [GEOGRAPHIC_DATA]"
click at [472, 266] on input "Phone number   *" at bounding box center [593, 259] width 538 height 40
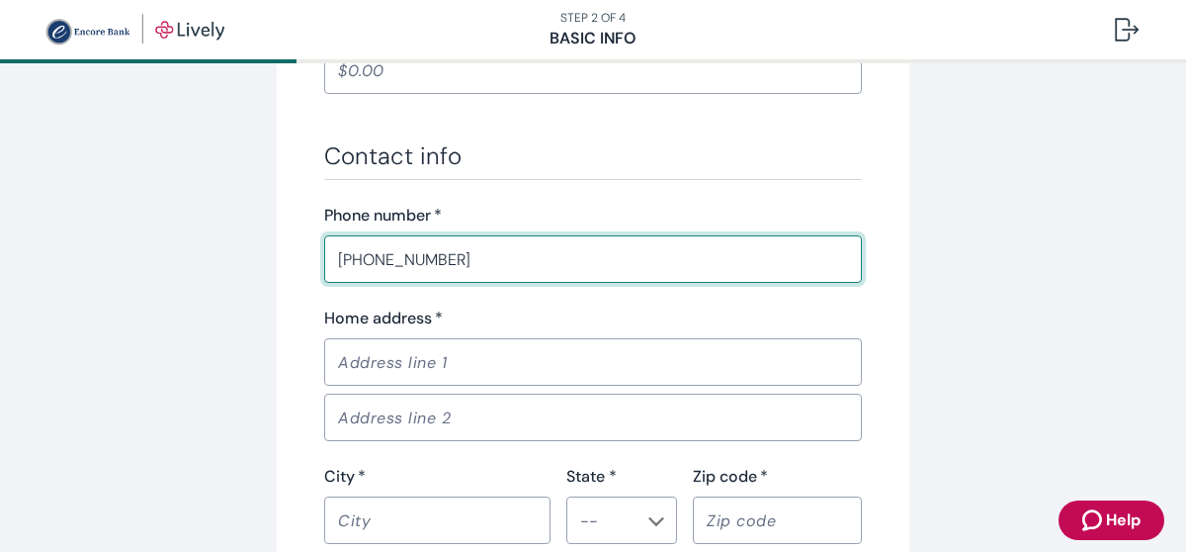
type input "[PHONE_NUMBER]"
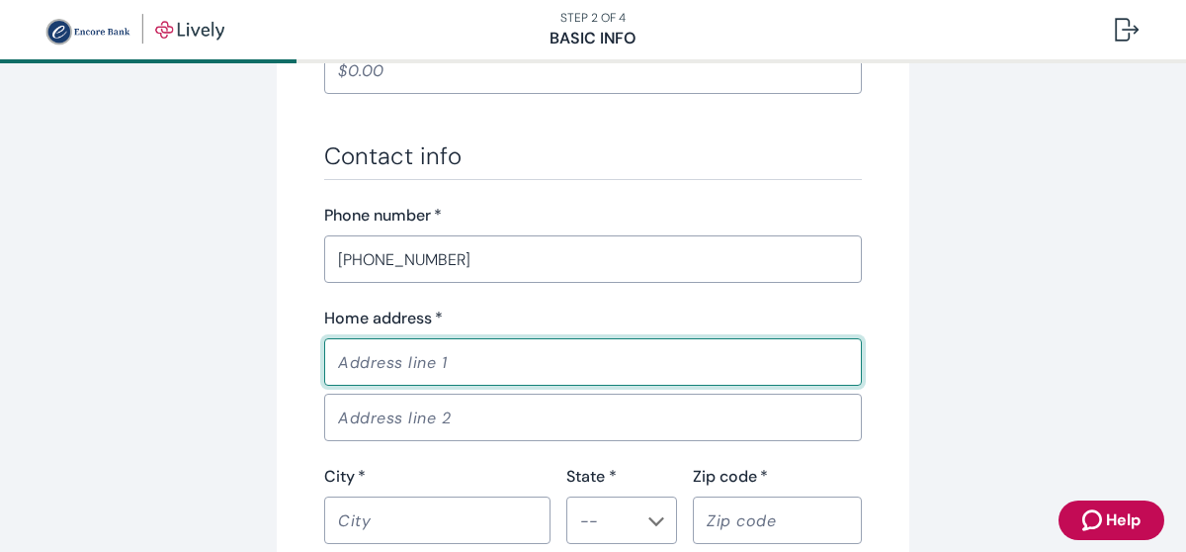
click at [404, 367] on input "Home address   *" at bounding box center [593, 362] width 538 height 40
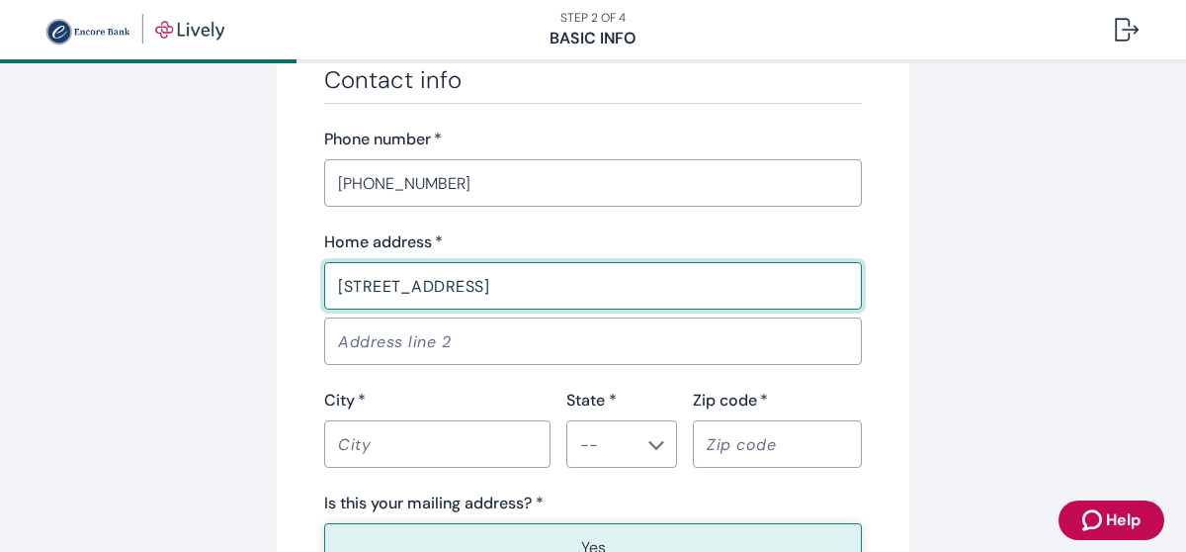
scroll to position [1285, 0]
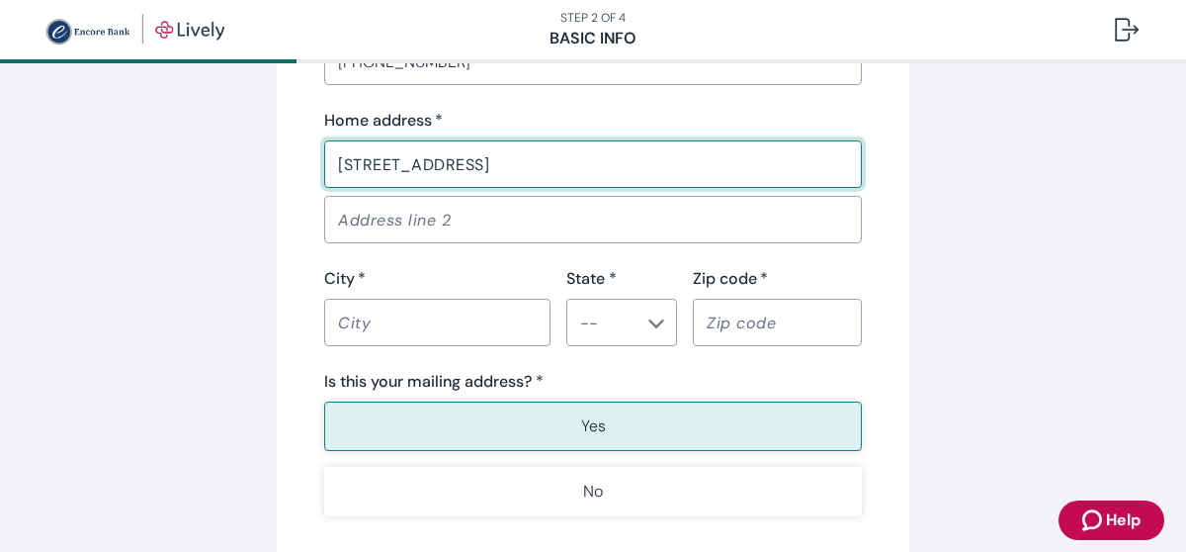
type input "[STREET_ADDRESS]"
click at [455, 339] on input "City   *" at bounding box center [437, 322] width 226 height 40
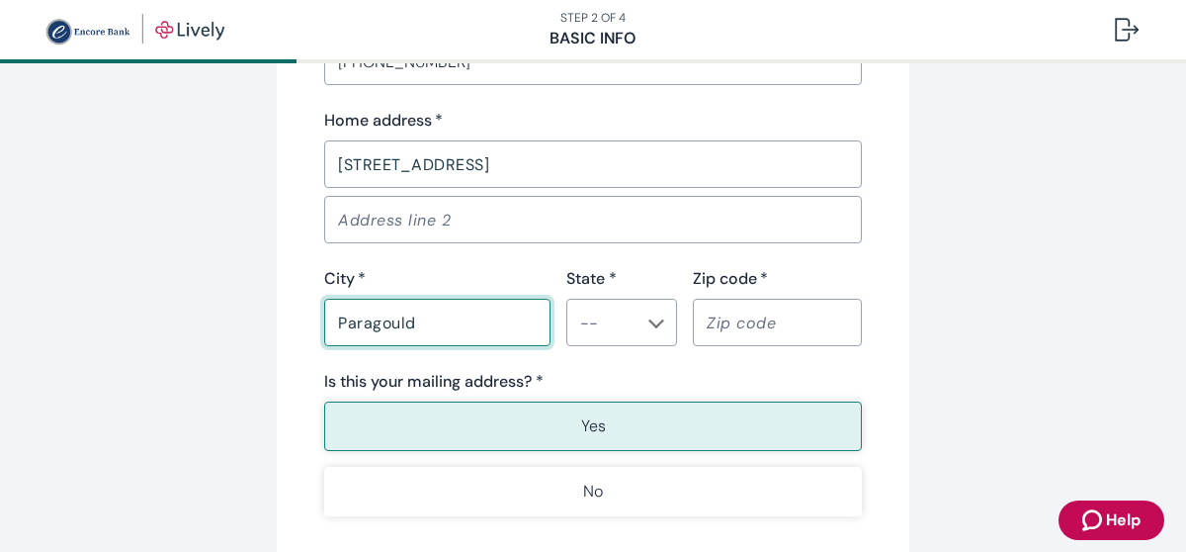
click at [655, 324] on icon "Chevron icon" at bounding box center [656, 323] width 16 height 16
type input "Paragould"
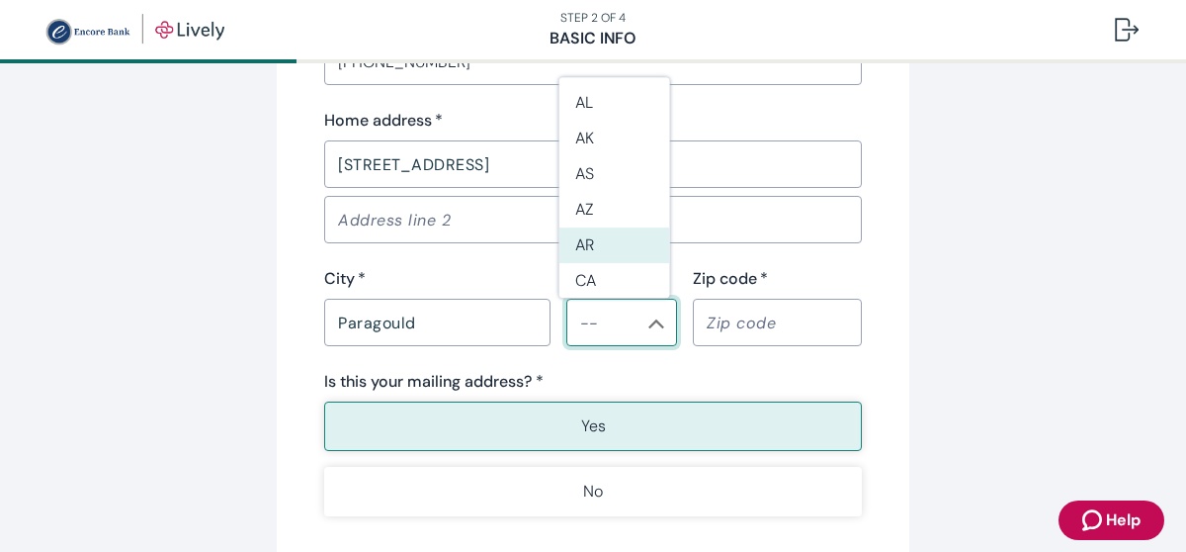
click at [614, 250] on li "AR" at bounding box center [614, 245] width 111 height 36
type input "AR"
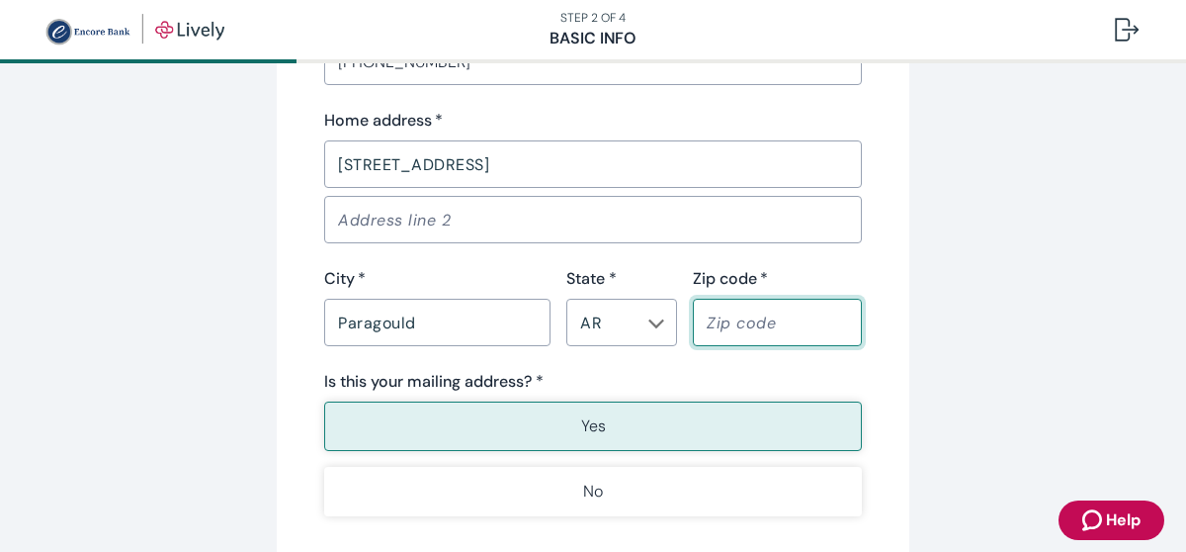
click at [734, 322] on input "Zip code   *" at bounding box center [777, 322] width 169 height 40
type input "72450"
click at [558, 423] on button "Yes" at bounding box center [593, 425] width 538 height 49
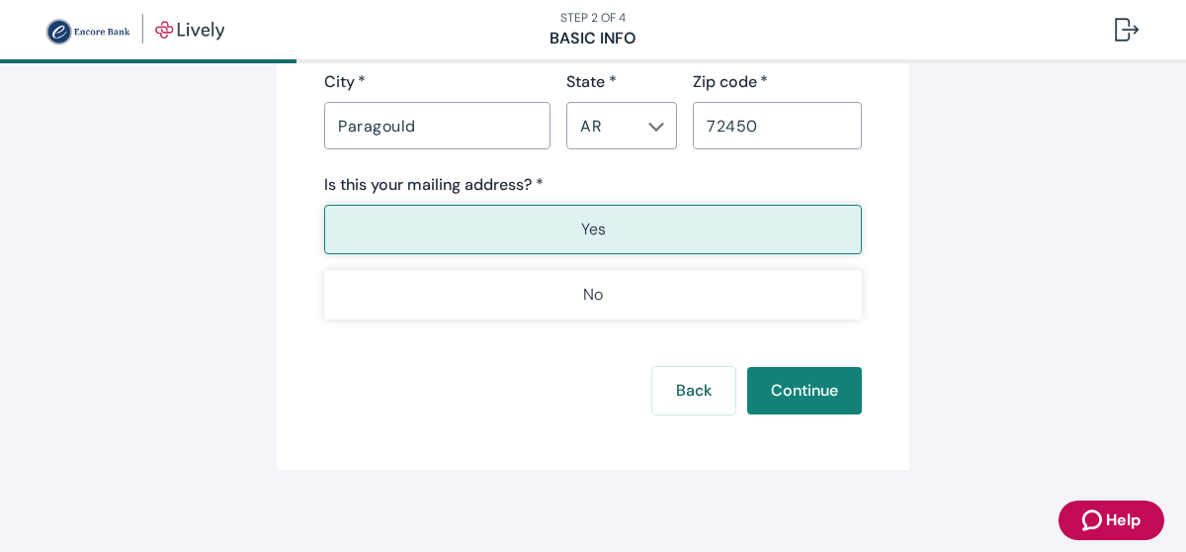
scroll to position [1483, 0]
click at [831, 374] on button "Continue" at bounding box center [804, 389] width 115 height 47
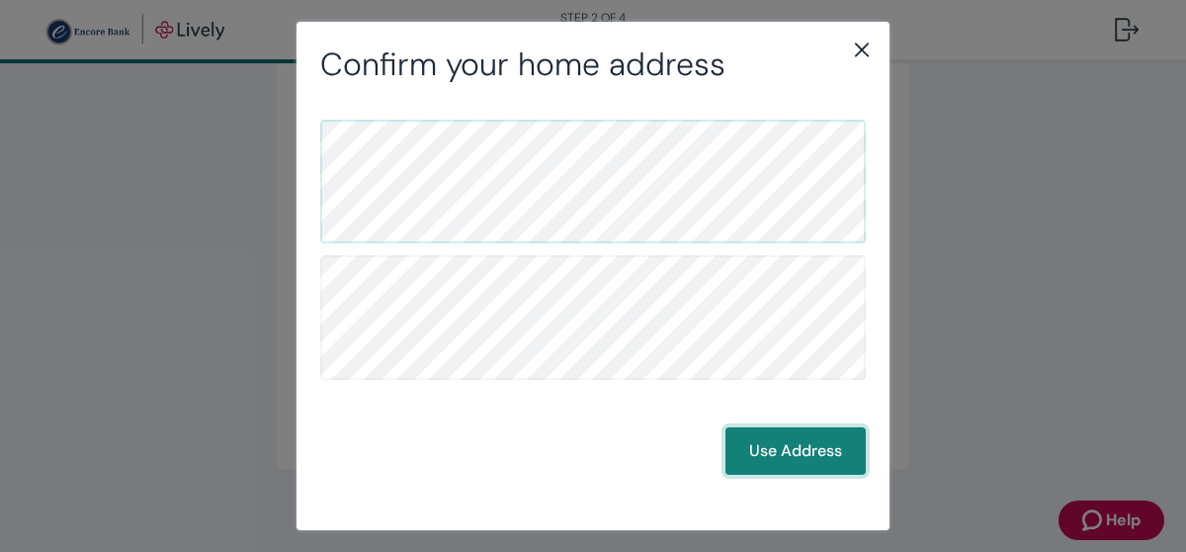
click at [781, 466] on button "Use Address" at bounding box center [796, 450] width 140 height 47
click at [836, 444] on button "Use Address" at bounding box center [796, 450] width 140 height 47
click at [811, 444] on button "Use Address" at bounding box center [796, 450] width 140 height 47
click at [775, 448] on button "Use Address" at bounding box center [796, 450] width 140 height 47
click at [814, 451] on button "Use Address" at bounding box center [796, 450] width 140 height 47
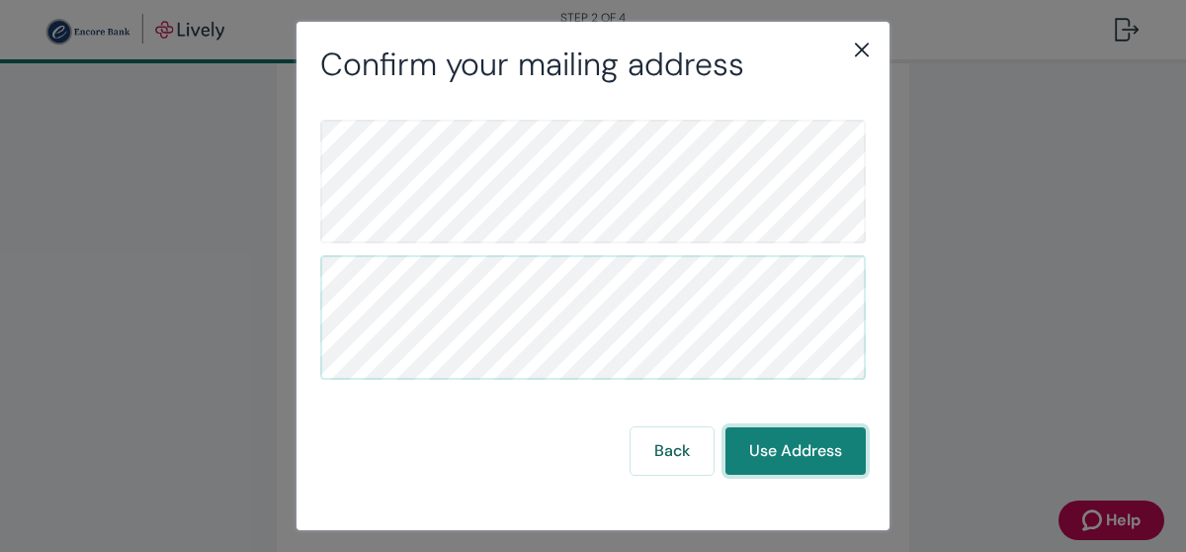
click at [801, 459] on button "Use Address" at bounding box center [796, 450] width 140 height 47
click at [1036, 309] on div "Confirm your mailing address Back Use Address" at bounding box center [593, 276] width 1186 height 552
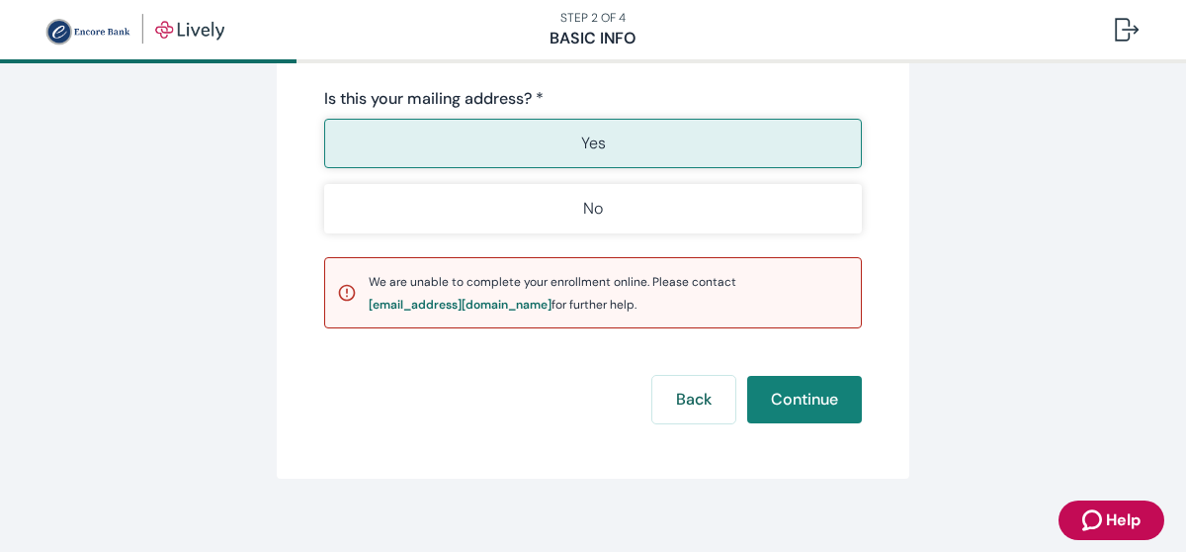
scroll to position [1582, 0]
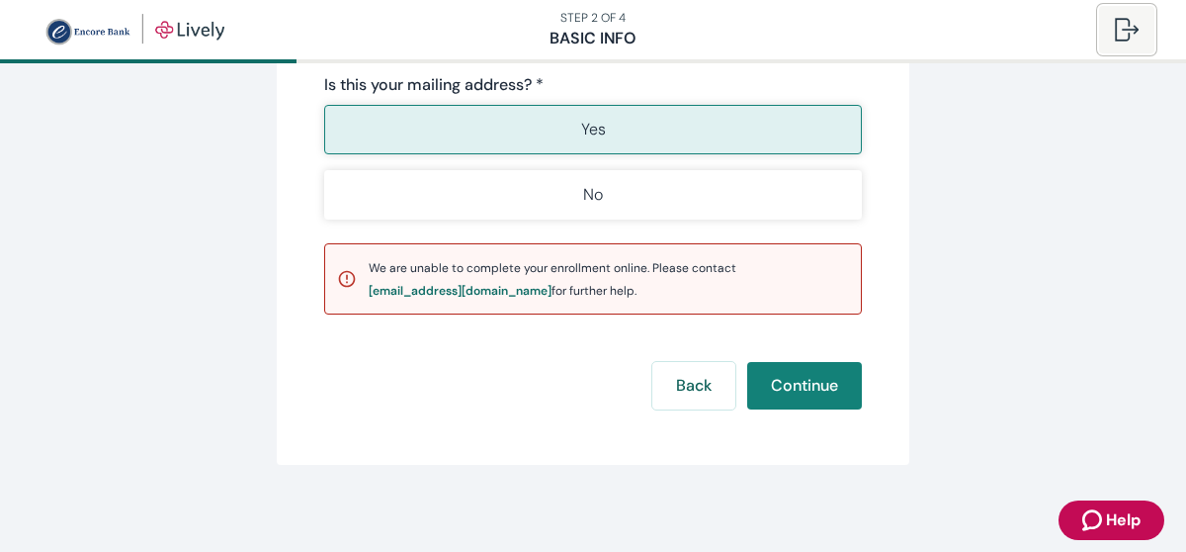
click at [1128, 29] on div at bounding box center [1127, 30] width 24 height 24
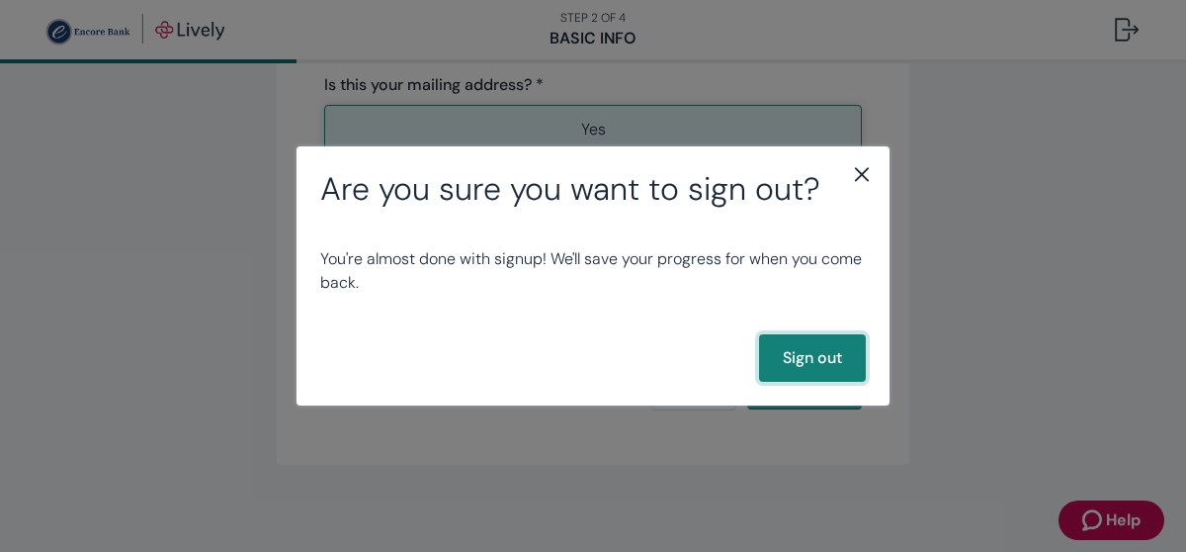
click at [782, 361] on button "Sign out" at bounding box center [812, 357] width 107 height 47
